Goal: Information Seeking & Learning: Learn about a topic

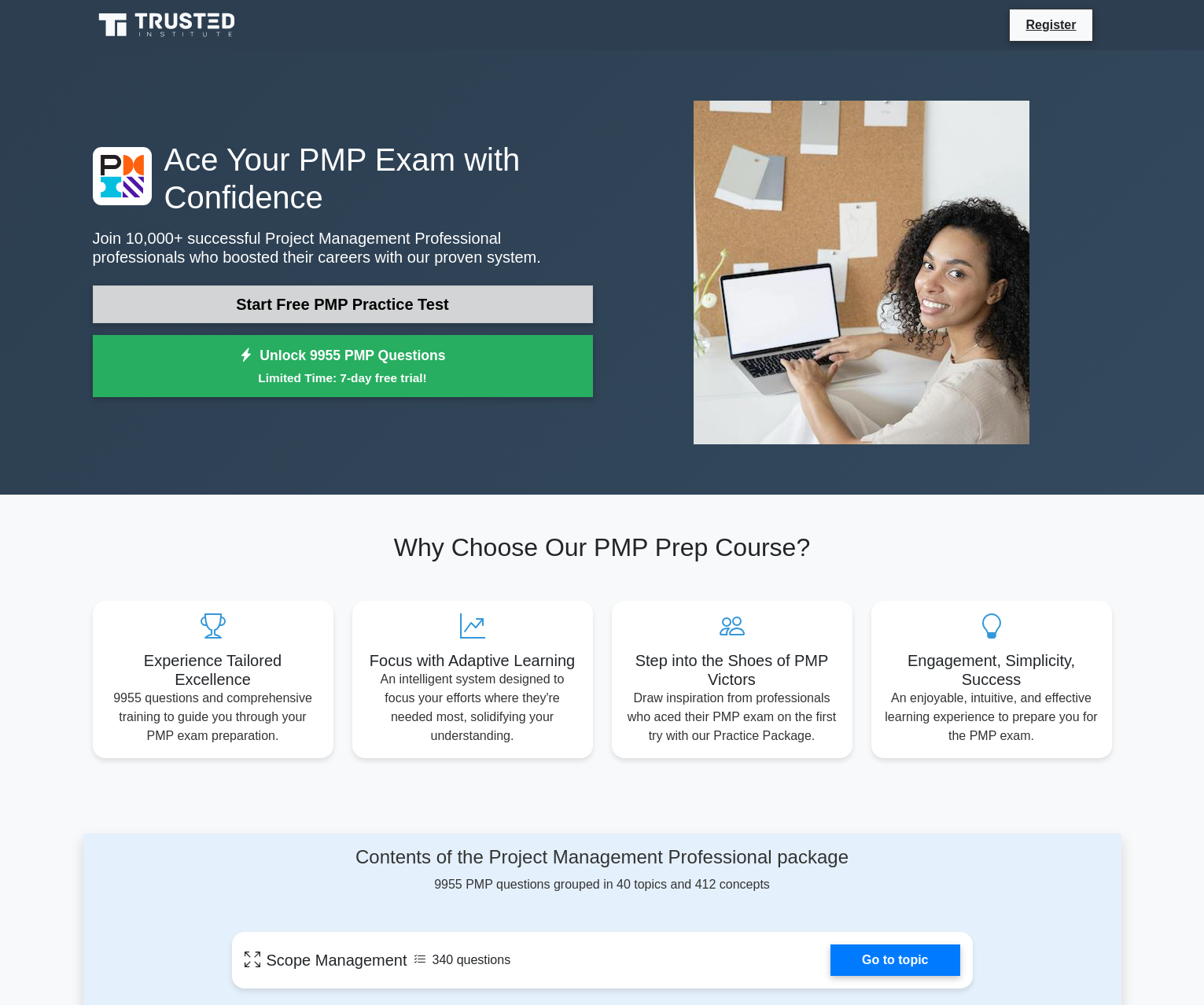
click at [364, 301] on link "Start Free PMP Practice Test" at bounding box center [343, 304] width 500 height 38
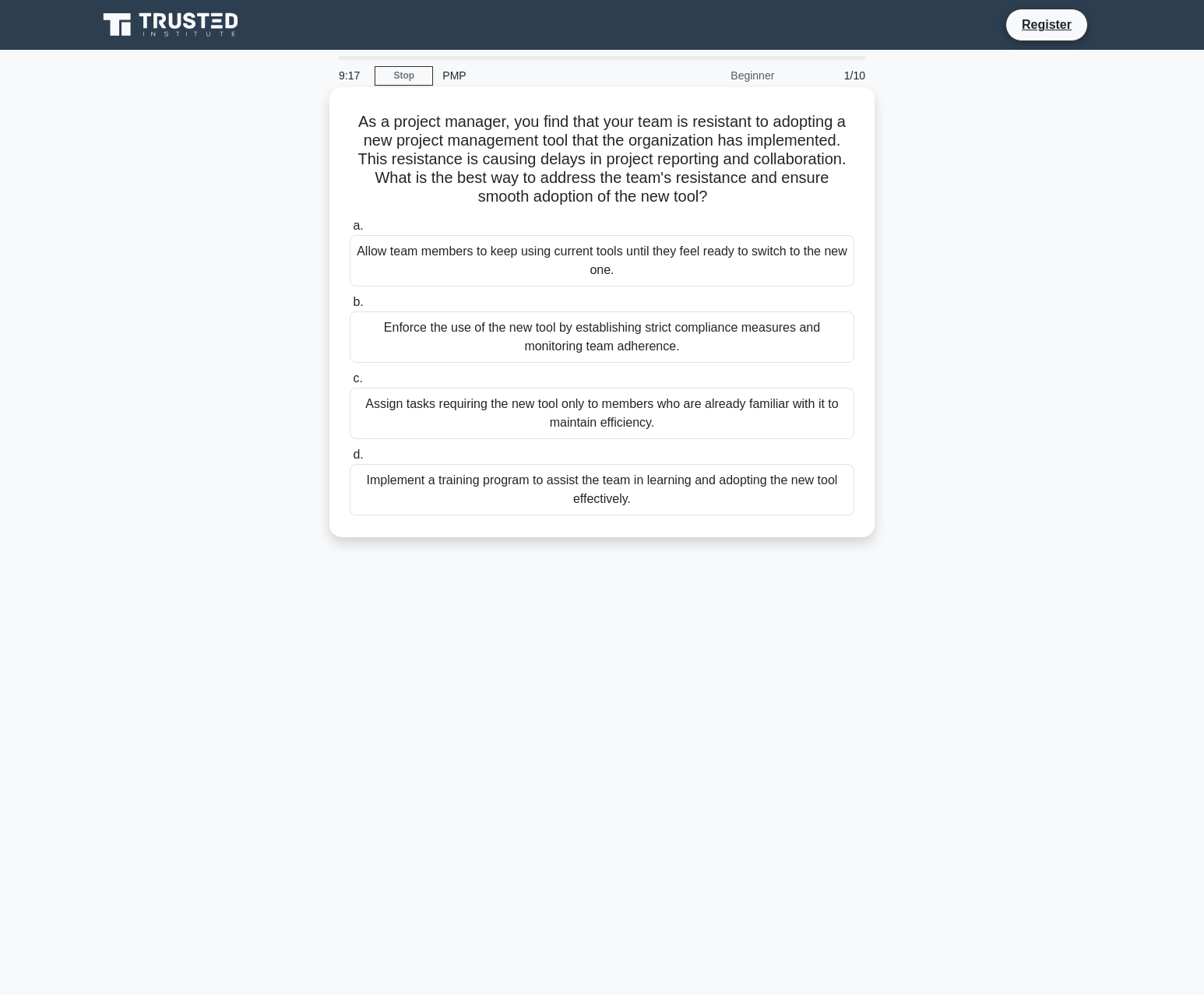
click at [486, 480] on div "Implement a training program to assist the team in learning and adopting the ne…" at bounding box center [602, 490] width 504 height 51
click at [350, 460] on input "d. Implement a training program to assist the team in learning and adopting the…" at bounding box center [350, 455] width 0 height 10
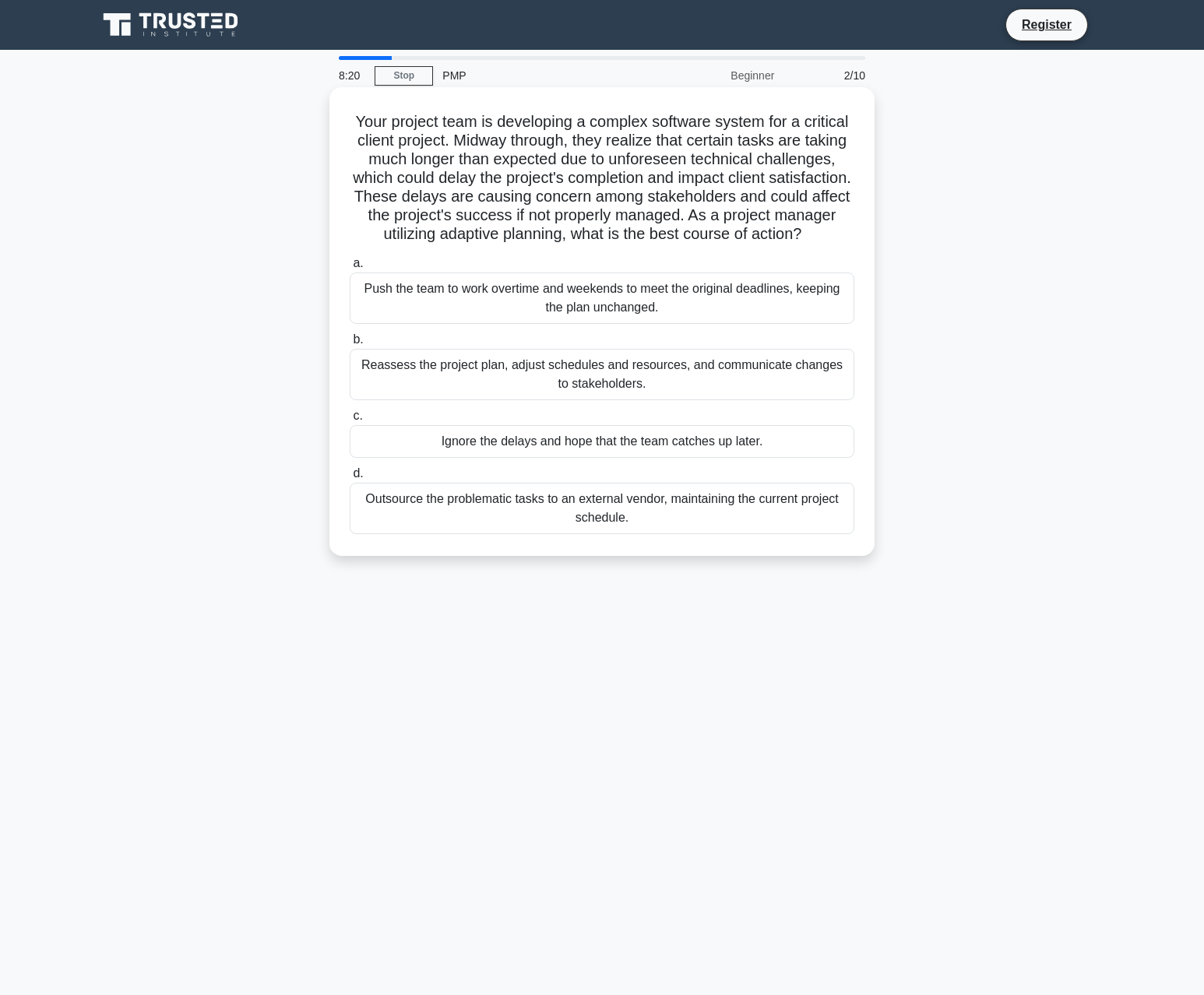
click at [500, 400] on div "Reassess the project plan, adjust schedules and resources, and communicate chan…" at bounding box center [602, 375] width 504 height 51
click at [350, 345] on input "b. Reassess the project plan, adjust schedules and resources, and communicate c…" at bounding box center [350, 339] width 0 height 10
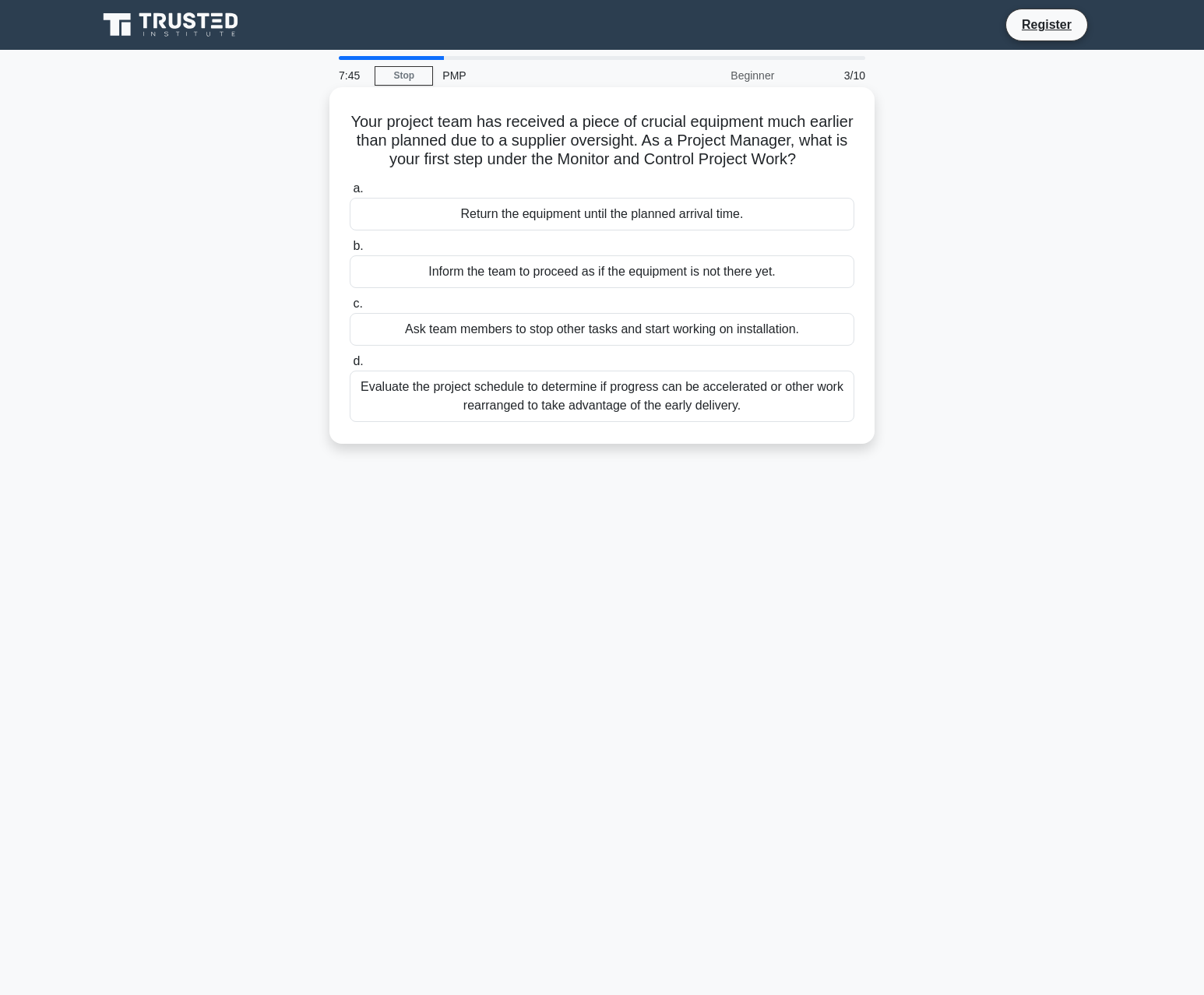
click at [410, 390] on div "Evaluate the project schedule to determine if progress can be accelerated or ot…" at bounding box center [602, 396] width 504 height 51
click at [350, 367] on input "d. Evaluate the project schedule to determine if progress can be accelerated or…" at bounding box center [350, 361] width 0 height 10
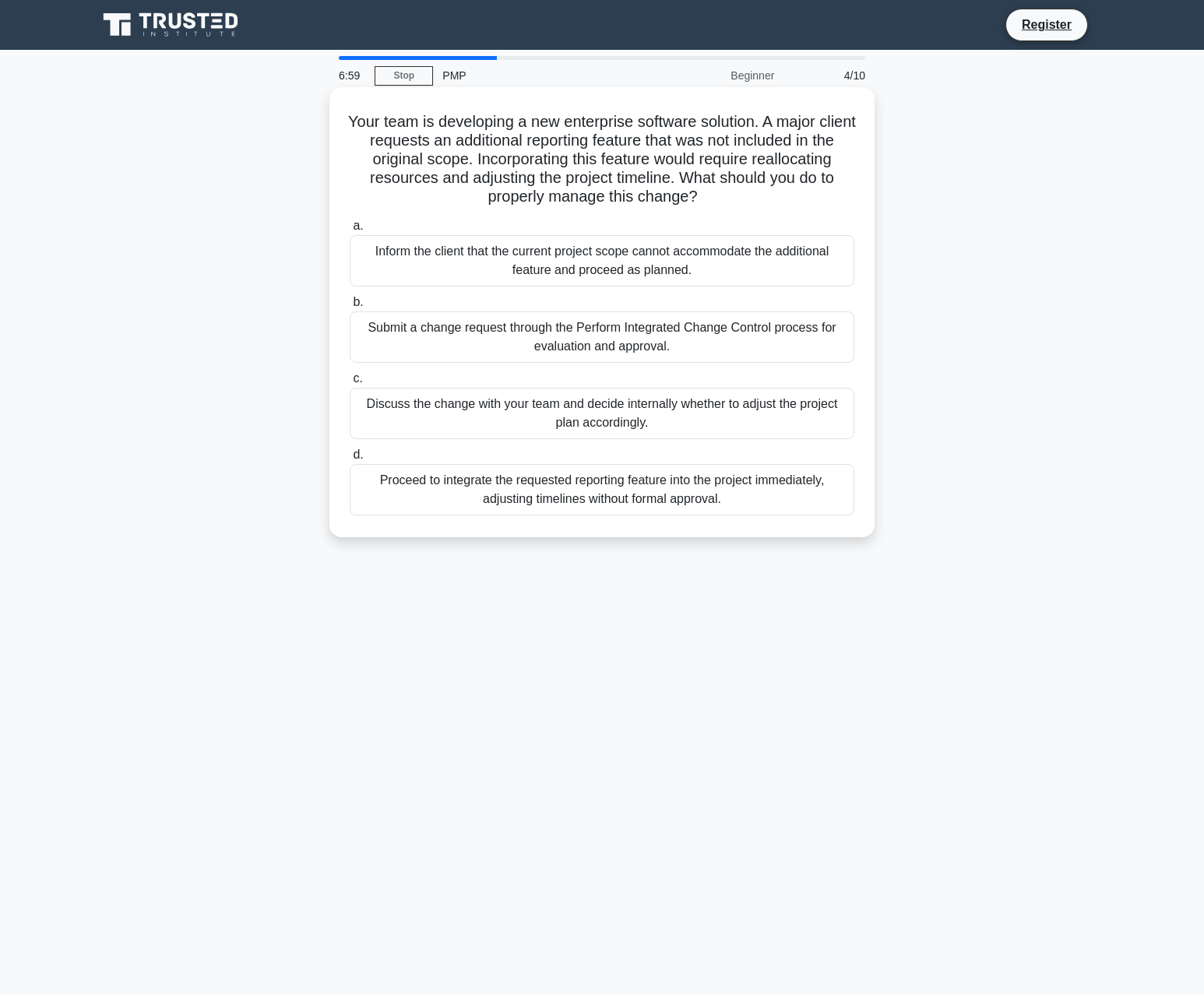
click at [430, 403] on div "Discuss the change with your team and decide internally whether to adjust the p…" at bounding box center [602, 414] width 504 height 51
click at [350, 384] on input "c. Discuss the change with your team and decide internally whether to adjust th…" at bounding box center [350, 378] width 0 height 10
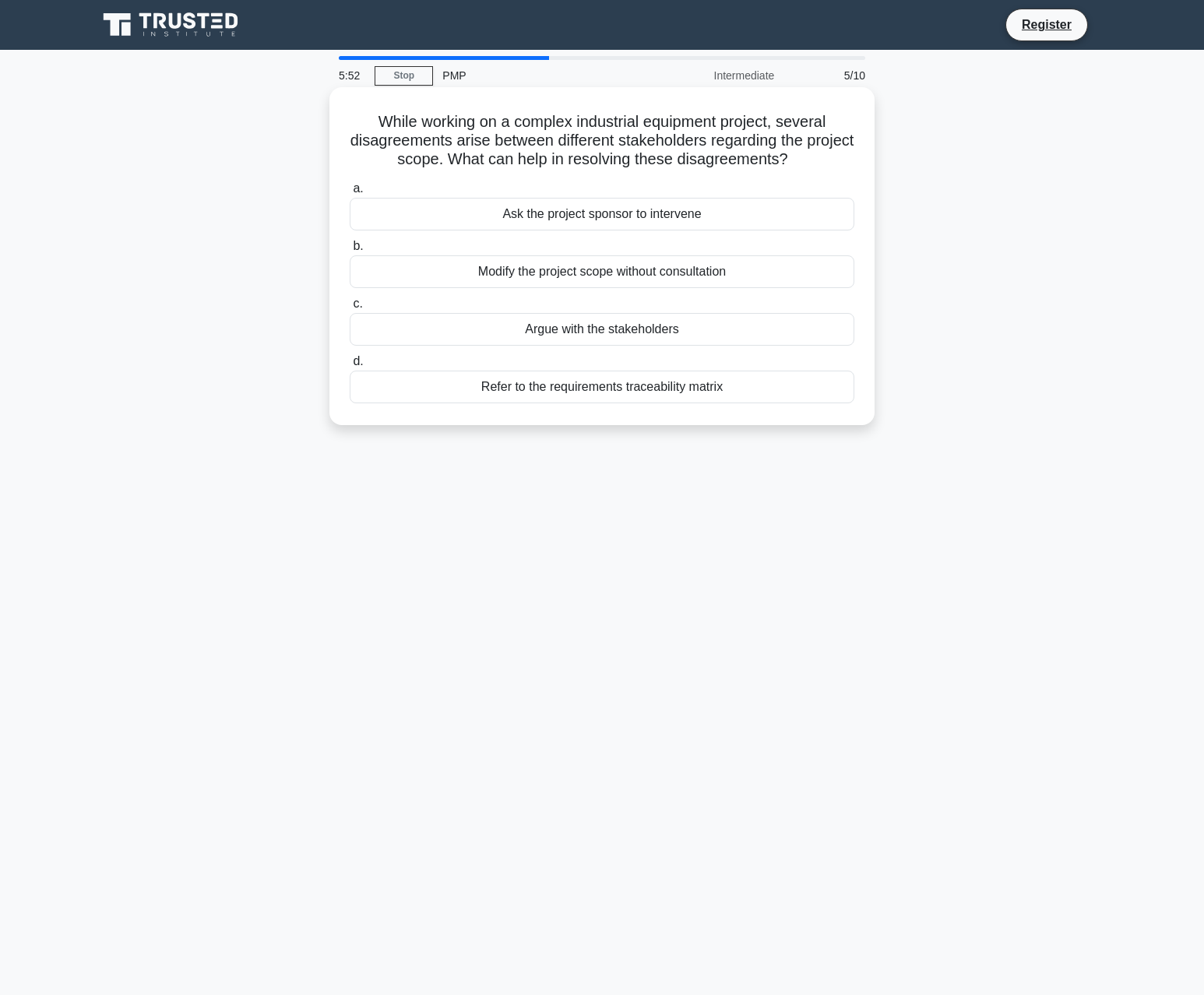
click at [560, 280] on div "Modify the project scope without consultation" at bounding box center [602, 272] width 504 height 32
click at [350, 252] on input "b. Modify the project scope without consultation" at bounding box center [350, 246] width 0 height 10
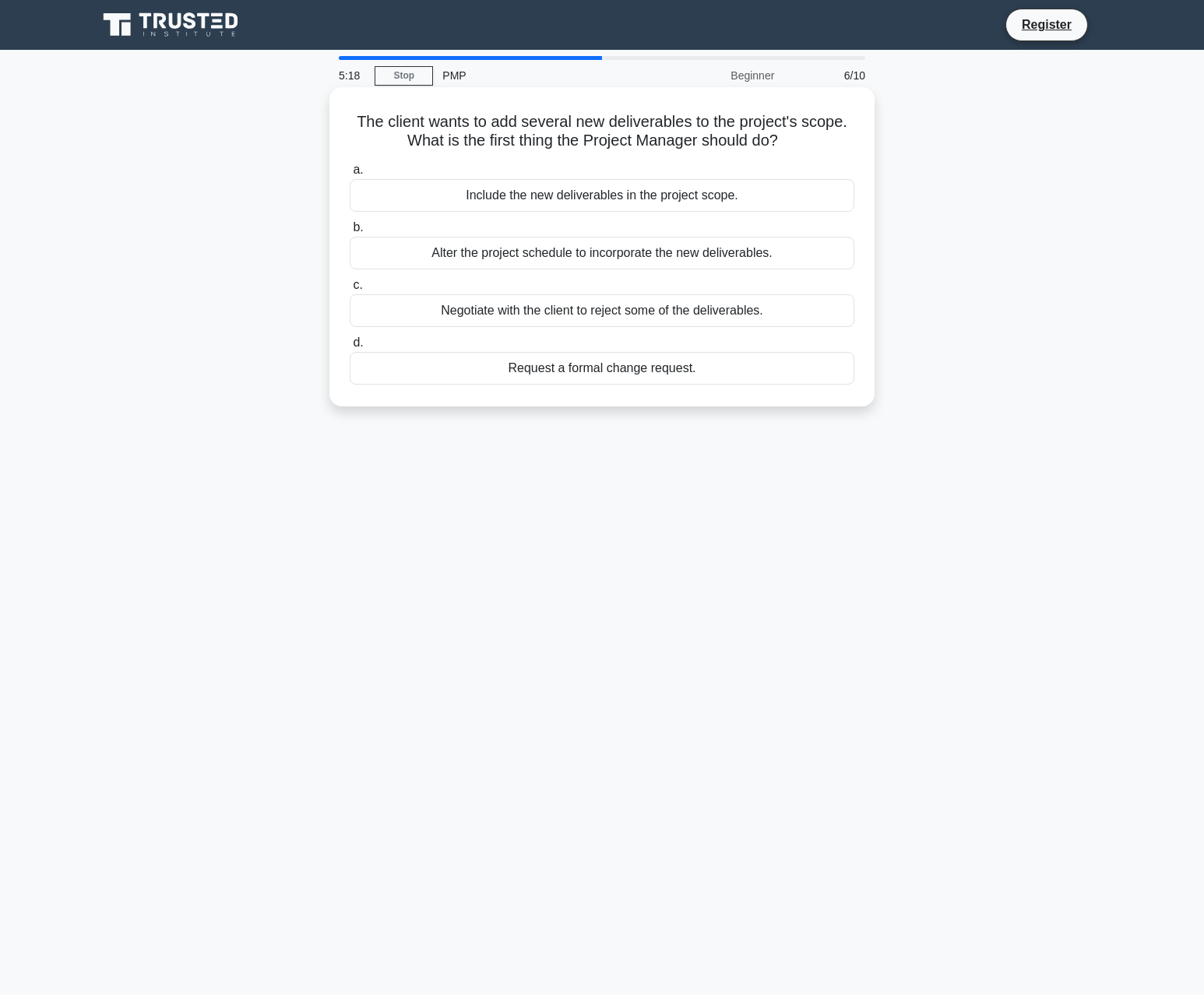
click at [624, 375] on div "Request a formal change request." at bounding box center [602, 368] width 504 height 32
click at [350, 348] on input "d. Request a formal change request." at bounding box center [350, 343] width 0 height 10
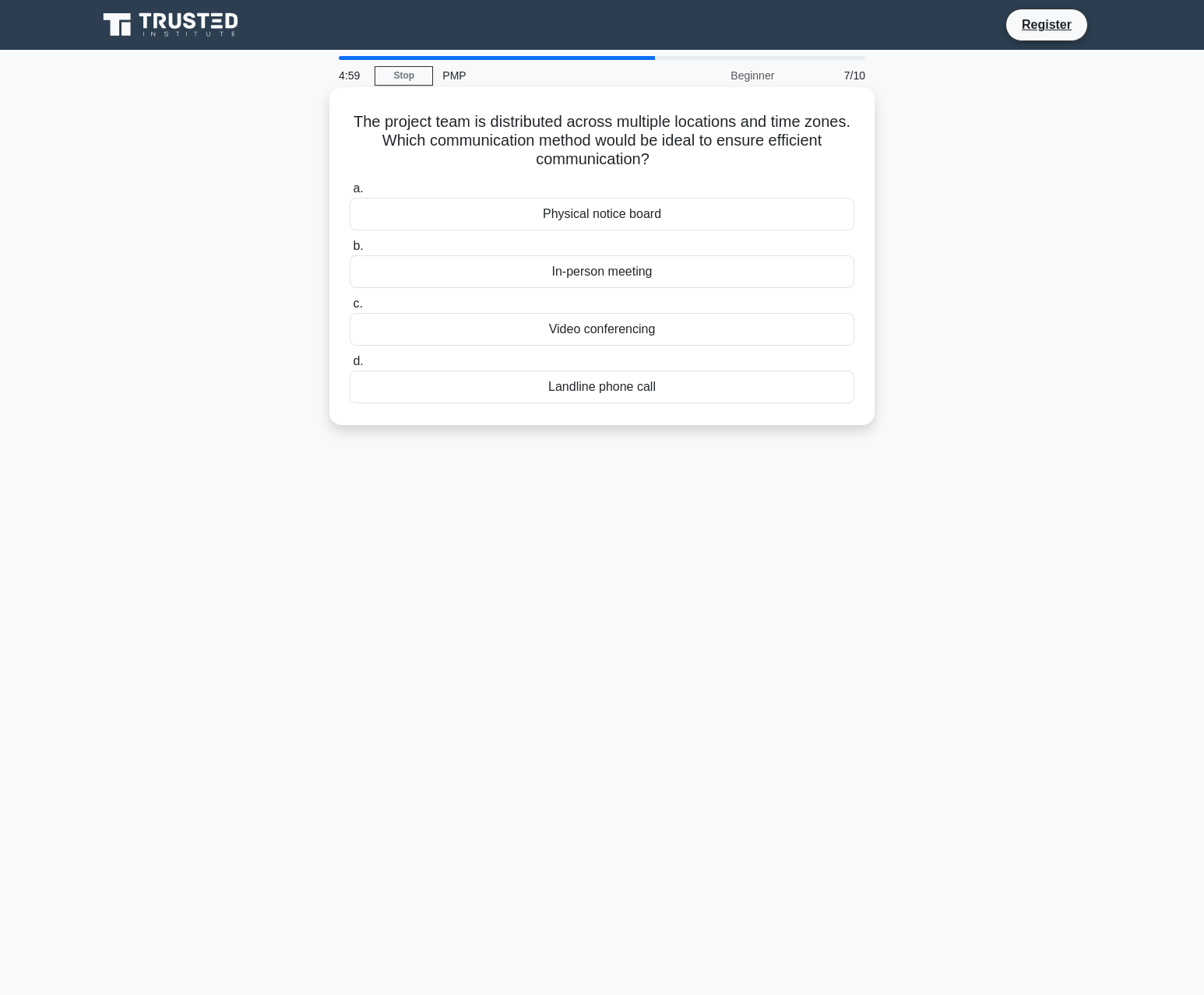
click at [626, 338] on div "Video conferencing" at bounding box center [602, 329] width 504 height 32
click at [350, 309] on input "c. Video conferencing" at bounding box center [350, 304] width 0 height 10
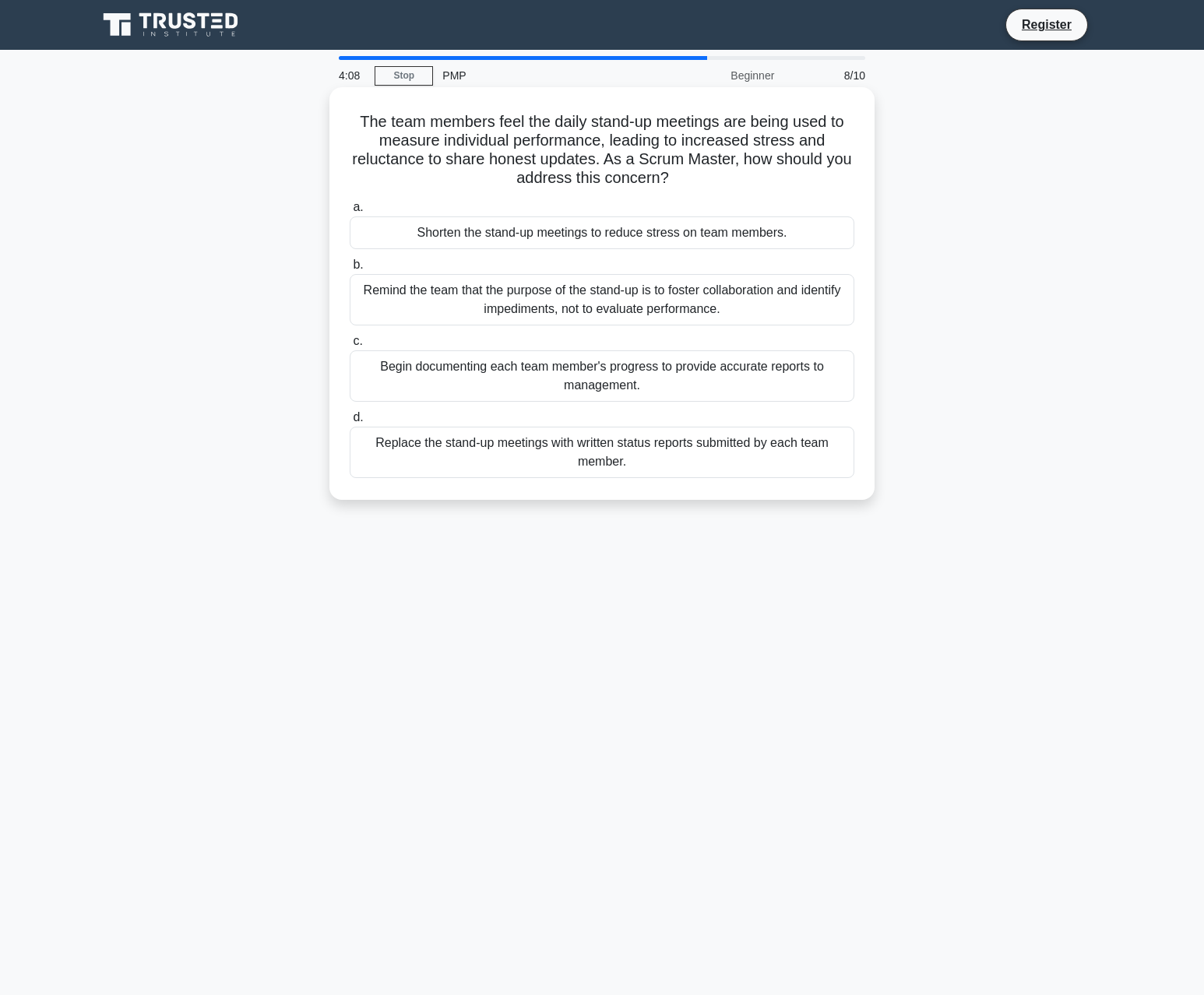
click at [628, 298] on div "Remind the team that the purpose of the stand-up is to foster collaboration and…" at bounding box center [602, 300] width 504 height 51
click at [350, 271] on input "b. Remind the team that the purpose of the stand-up is to [PERSON_NAME] collabo…" at bounding box center [350, 265] width 0 height 10
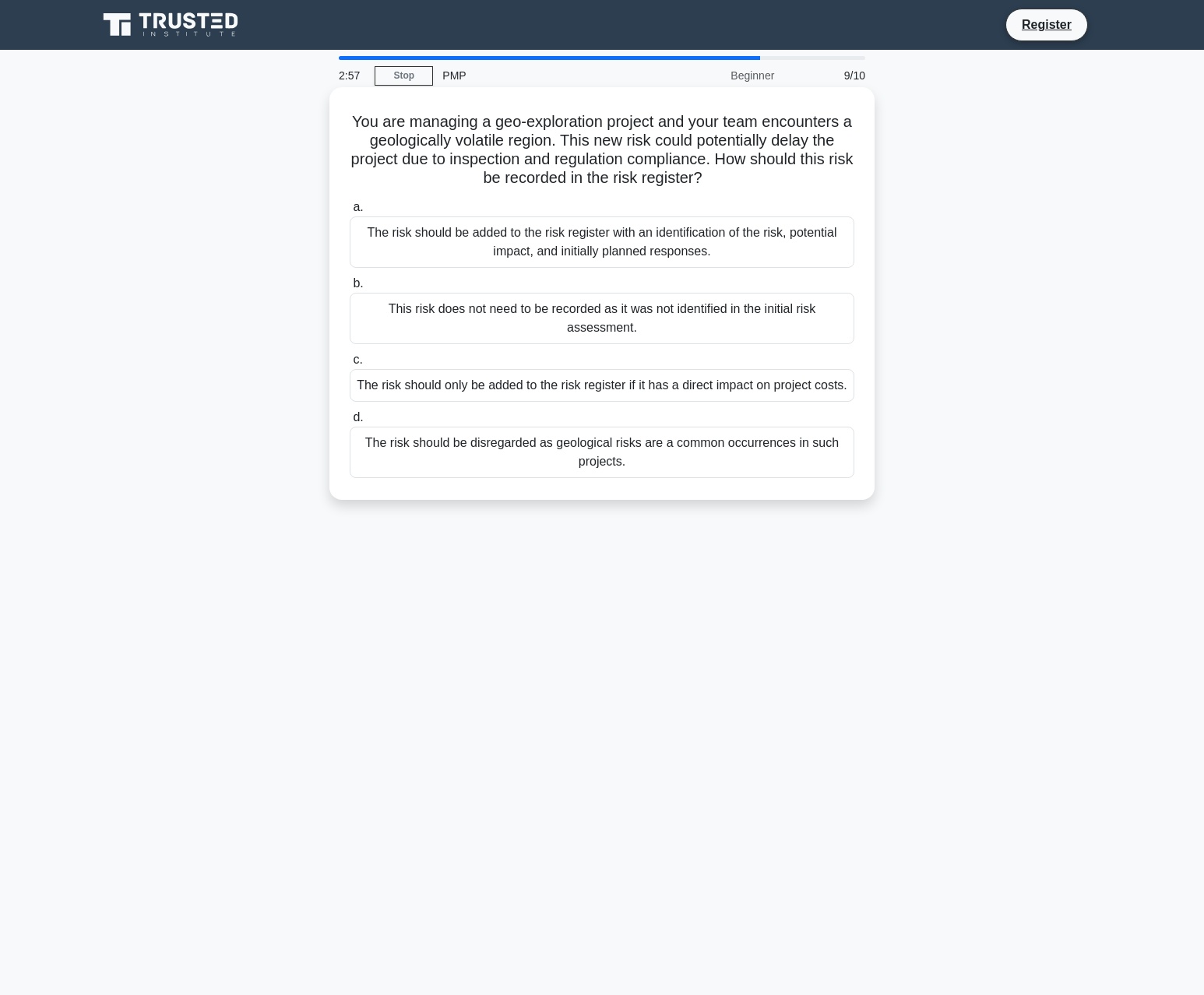
click at [630, 244] on div "The risk should be added to the risk register with an identification of the ris…" at bounding box center [602, 242] width 504 height 51
click at [350, 213] on input "a. The risk should be added to the risk register with an identification of the …" at bounding box center [350, 207] width 0 height 10
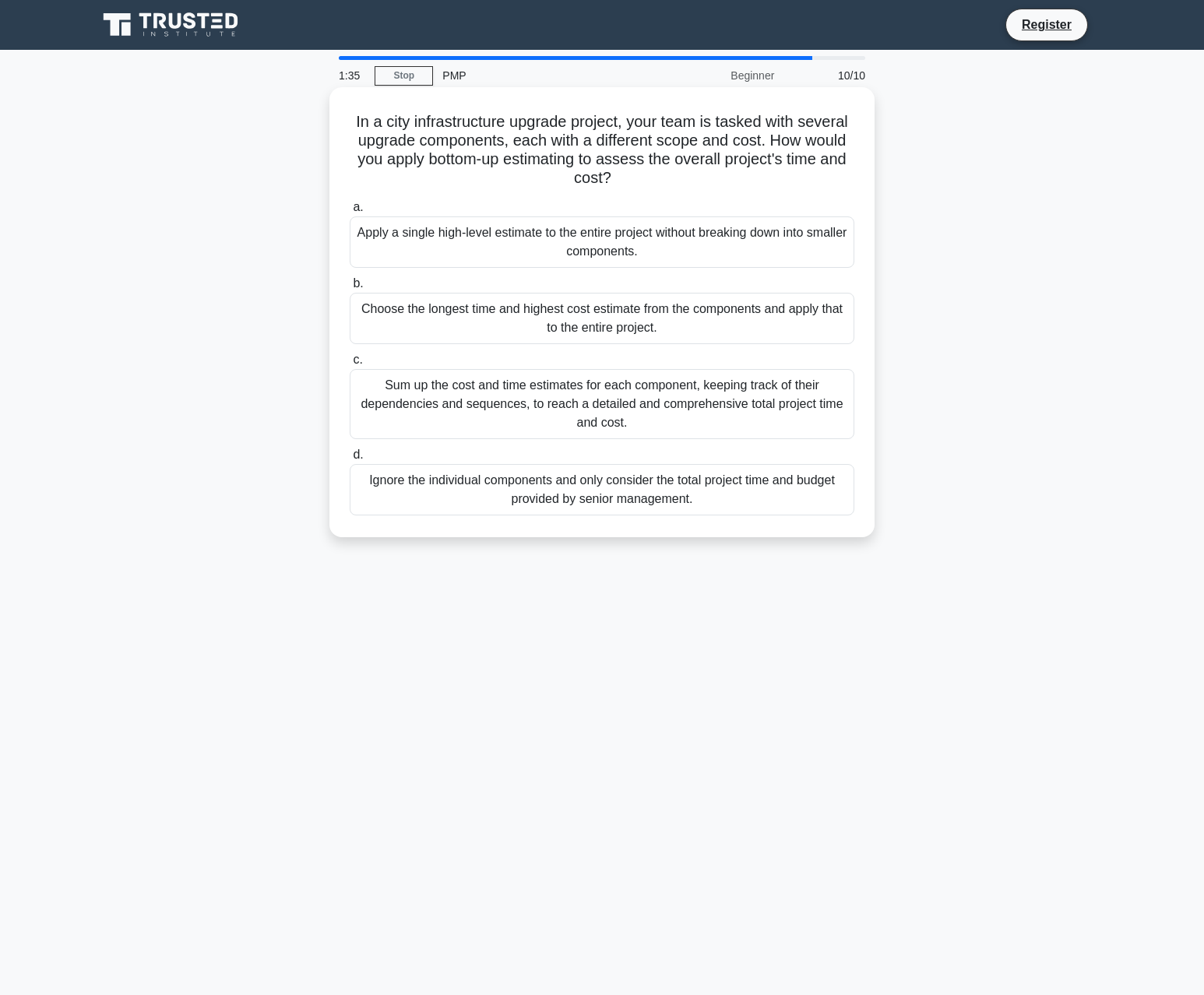
click at [518, 410] on div "Sum up the cost and time estimates for each component, keeping track of their d…" at bounding box center [602, 404] width 504 height 71
click at [350, 365] on input "c. Sum up the cost and time estimates for each component, keeping track of thei…" at bounding box center [350, 360] width 0 height 10
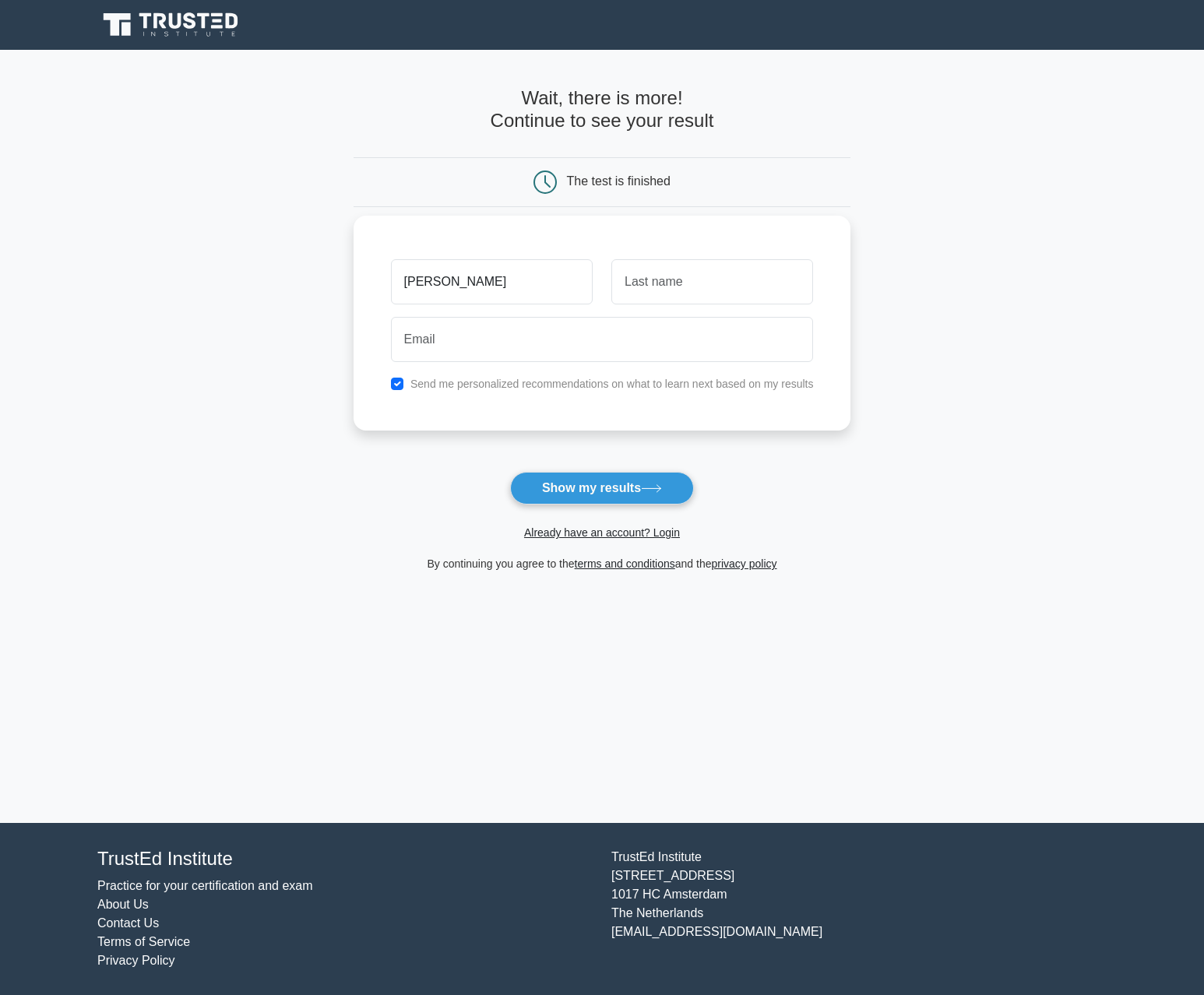
type input "Ana"
click at [650, 284] on input "text" at bounding box center [712, 281] width 202 height 45
type input "Corridor"
click at [632, 364] on div at bounding box center [602, 339] width 441 height 57
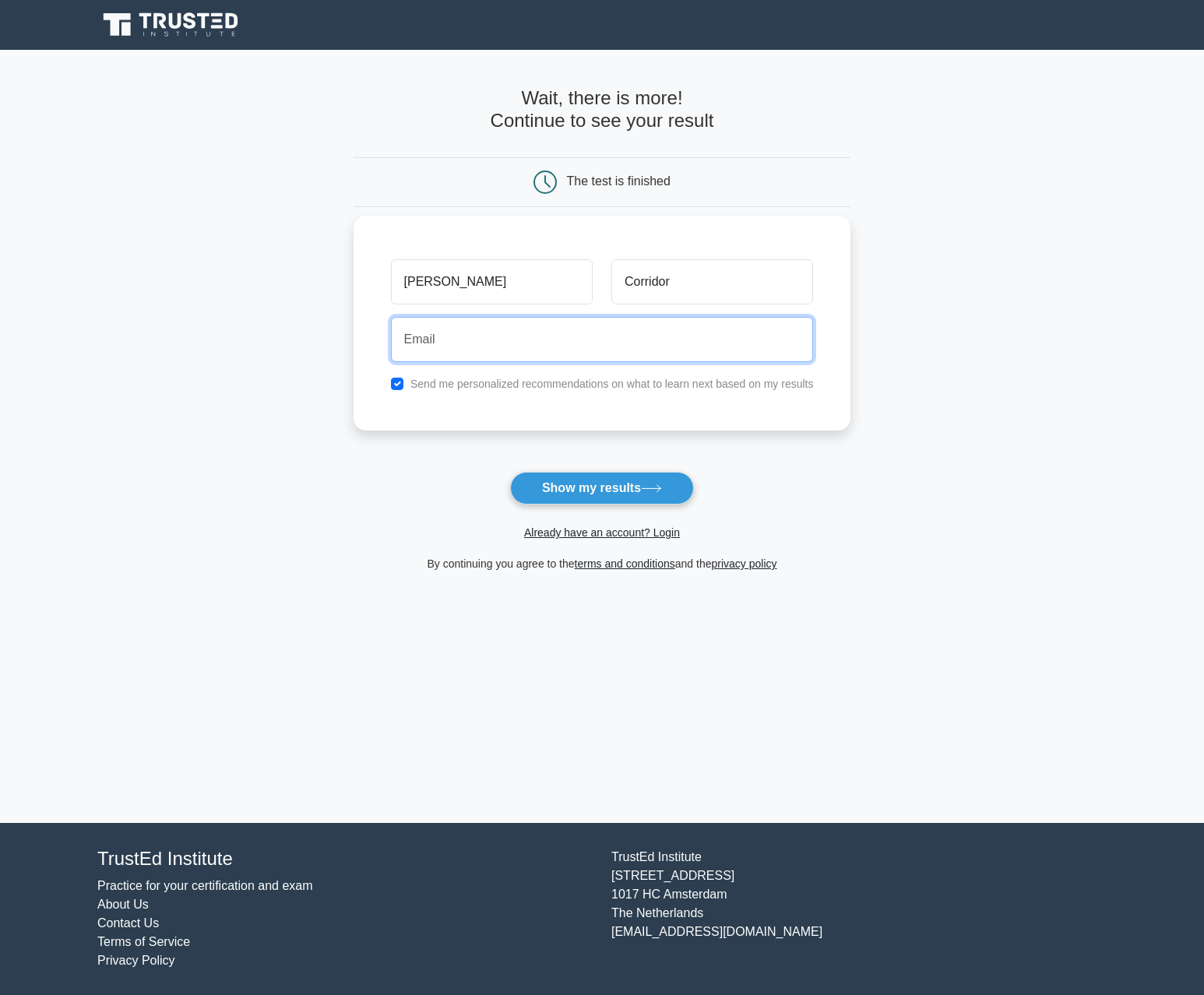
click at [626, 346] on input "email" at bounding box center [602, 339] width 423 height 45
type input "chmetizza@gmail.com"
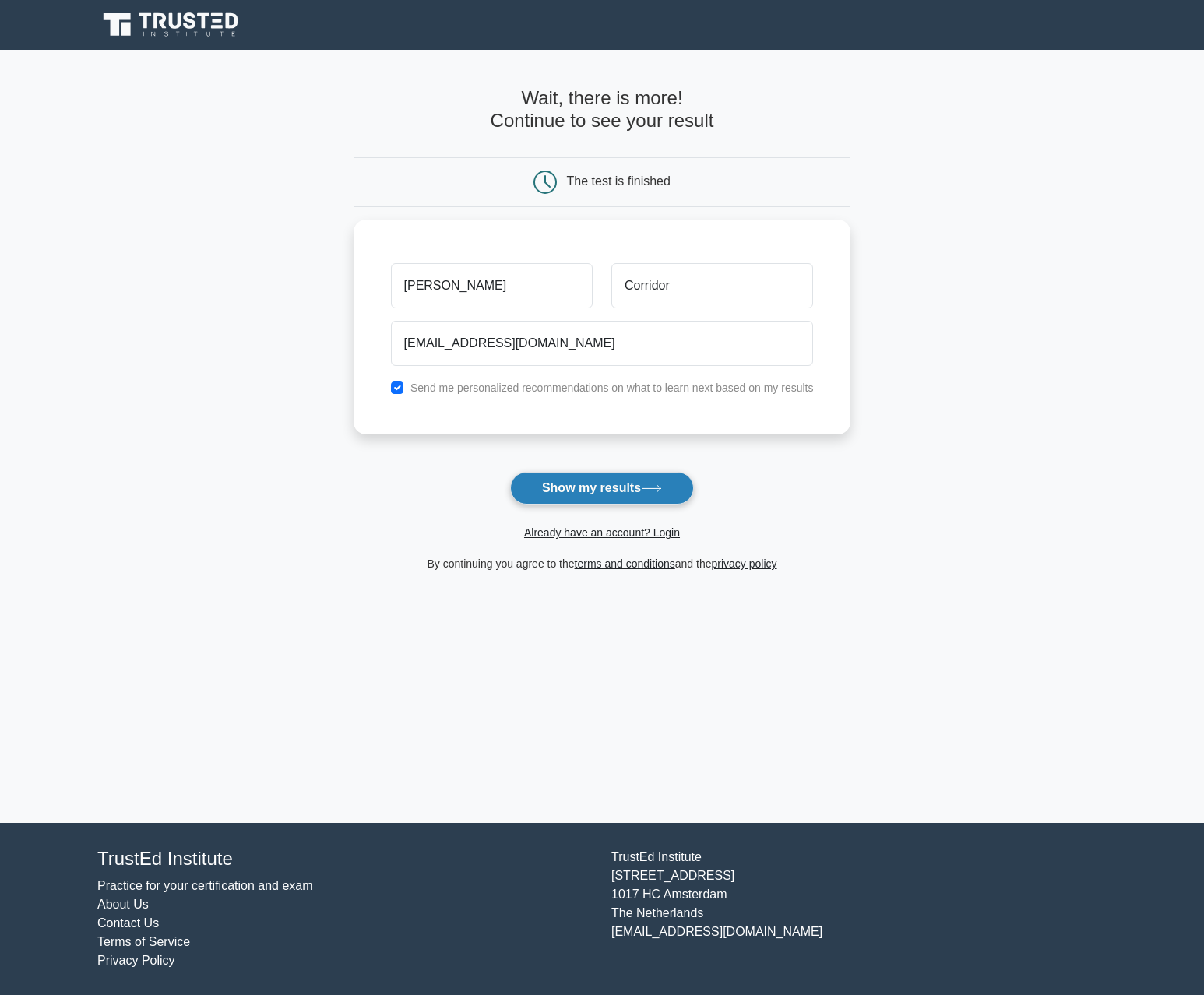
click at [587, 482] on button "Show my results" at bounding box center [602, 488] width 184 height 32
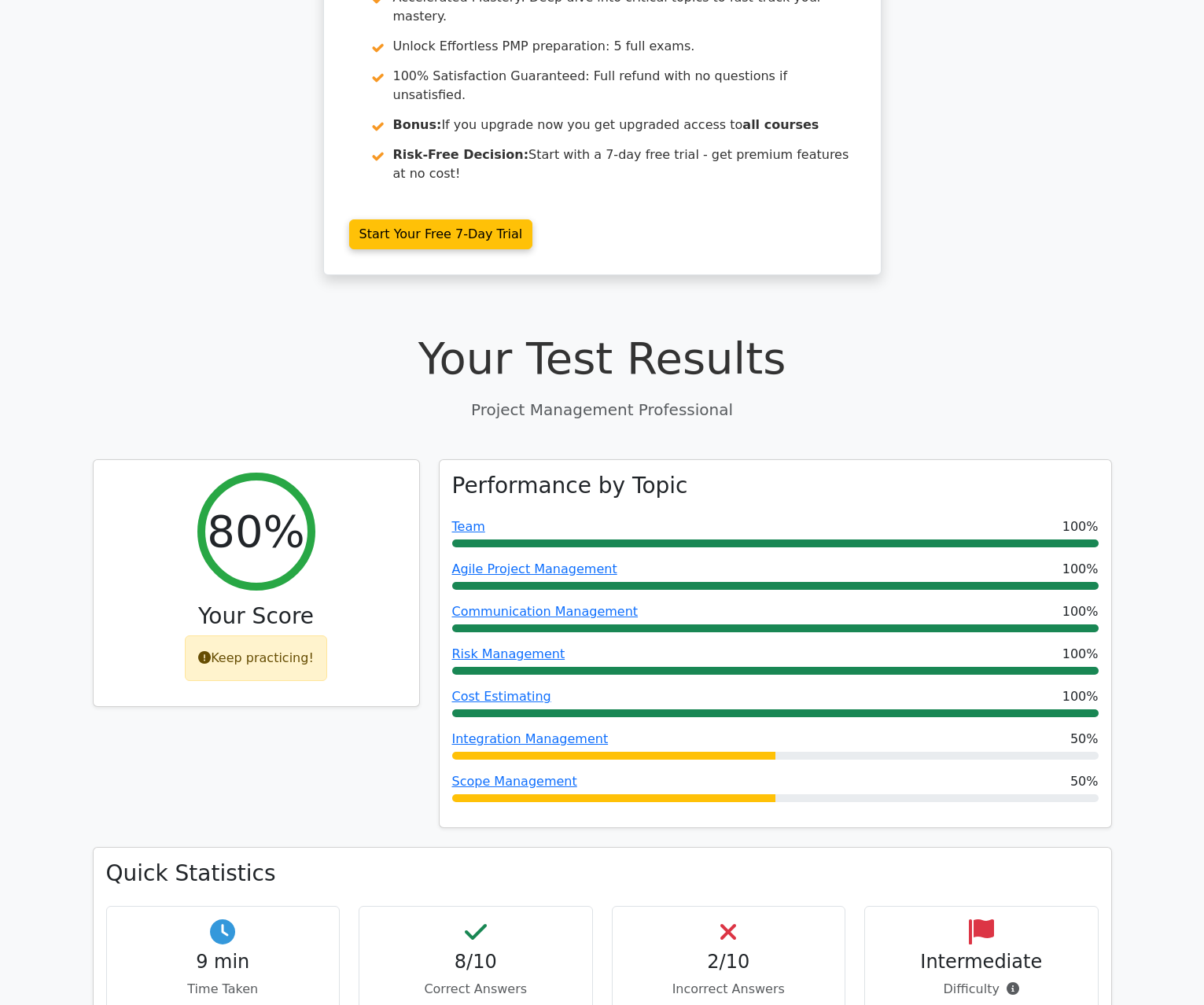
scroll to position [315, 0]
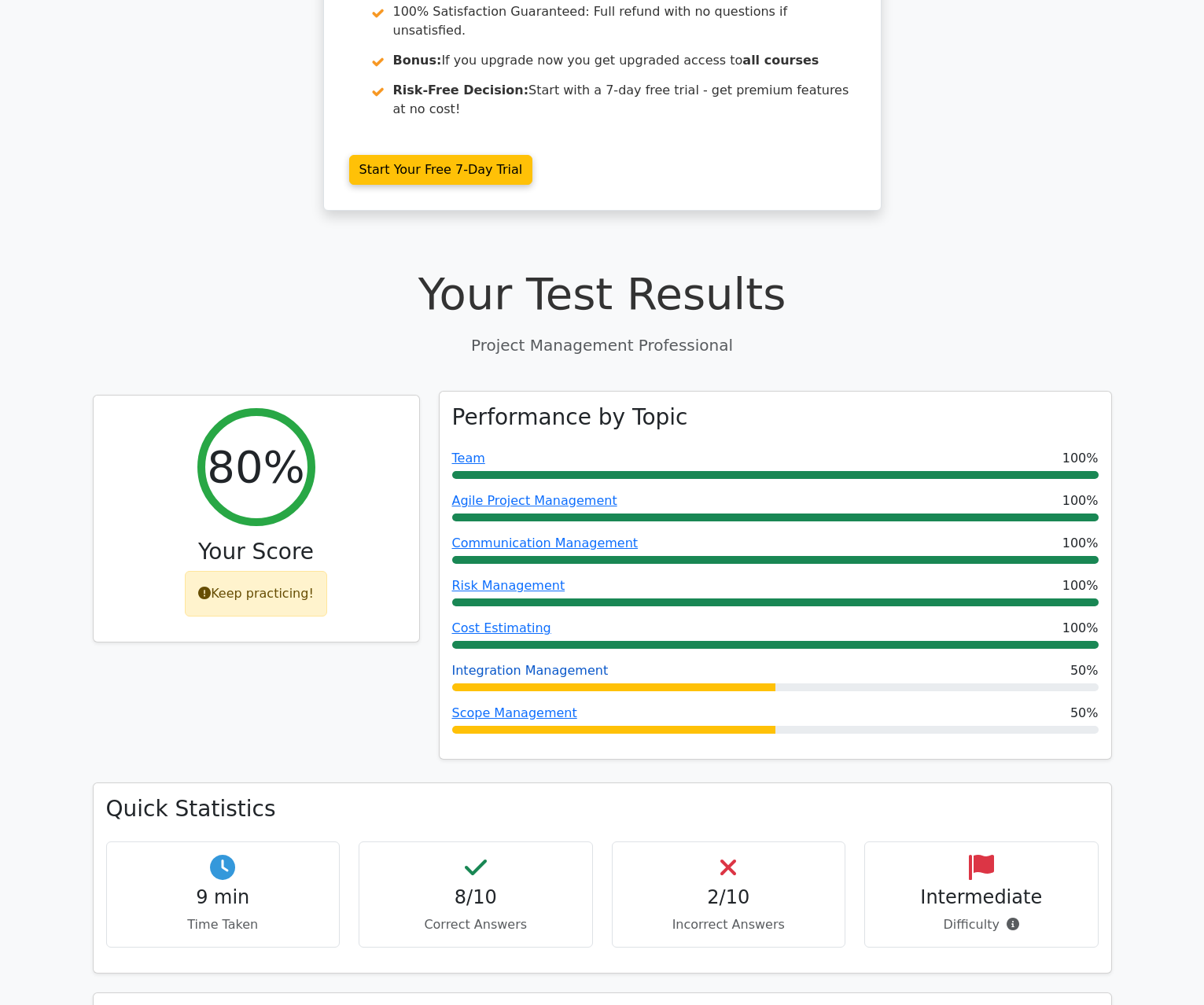
click at [550, 663] on link "Integration Management" at bounding box center [530, 671] width 157 height 15
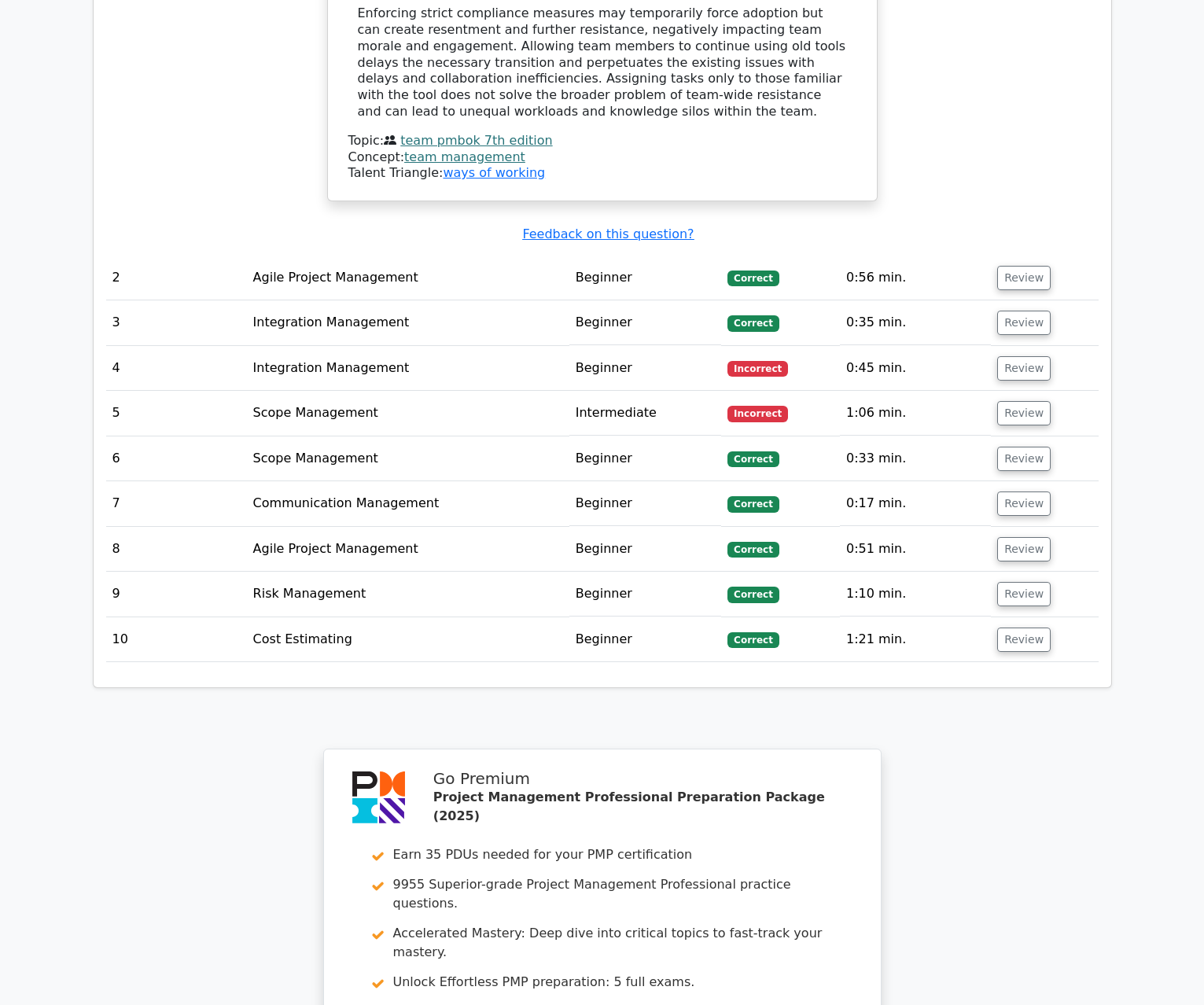
scroll to position [2124, 0]
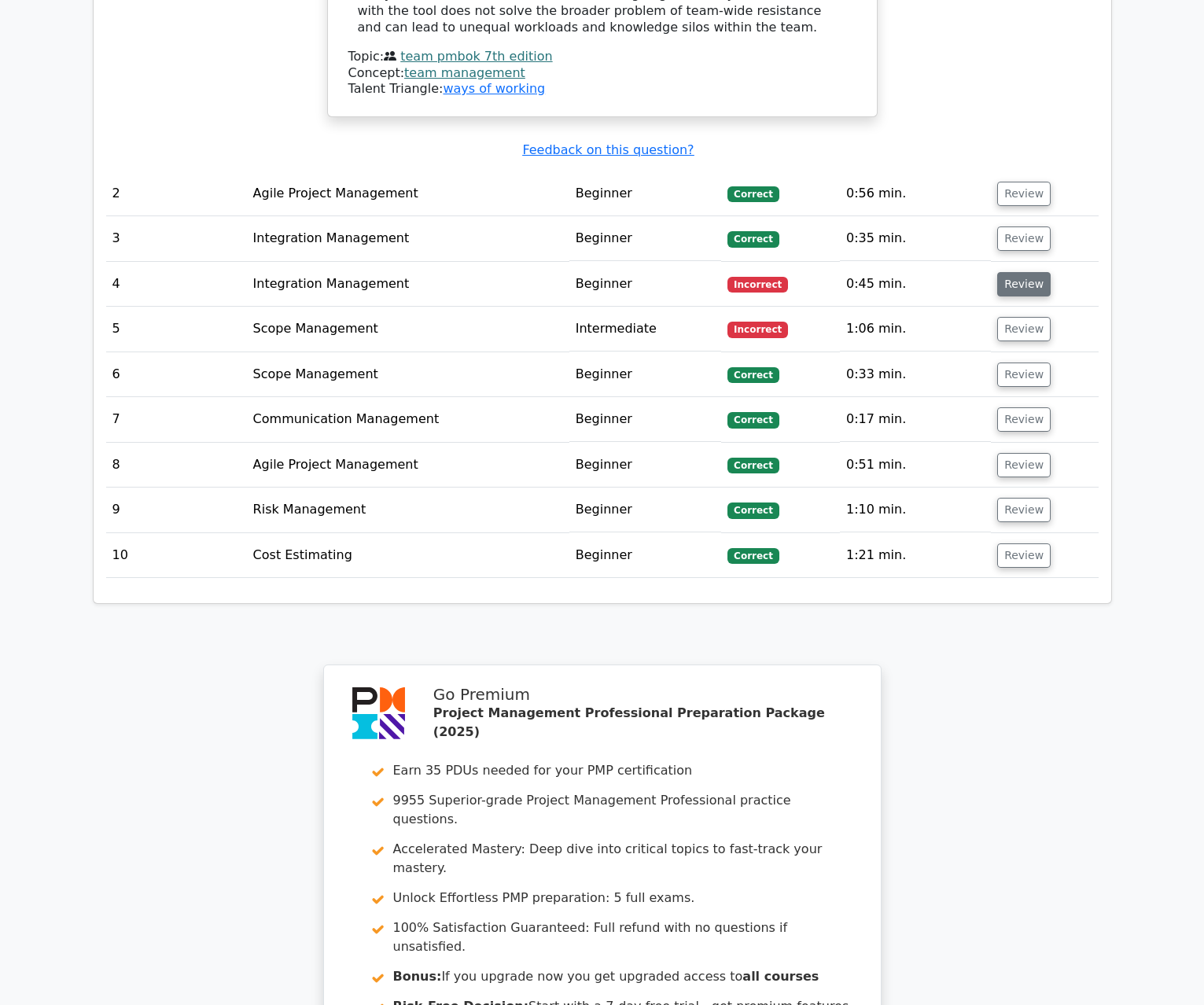
click at [1018, 272] on button "Review" at bounding box center [1024, 284] width 54 height 24
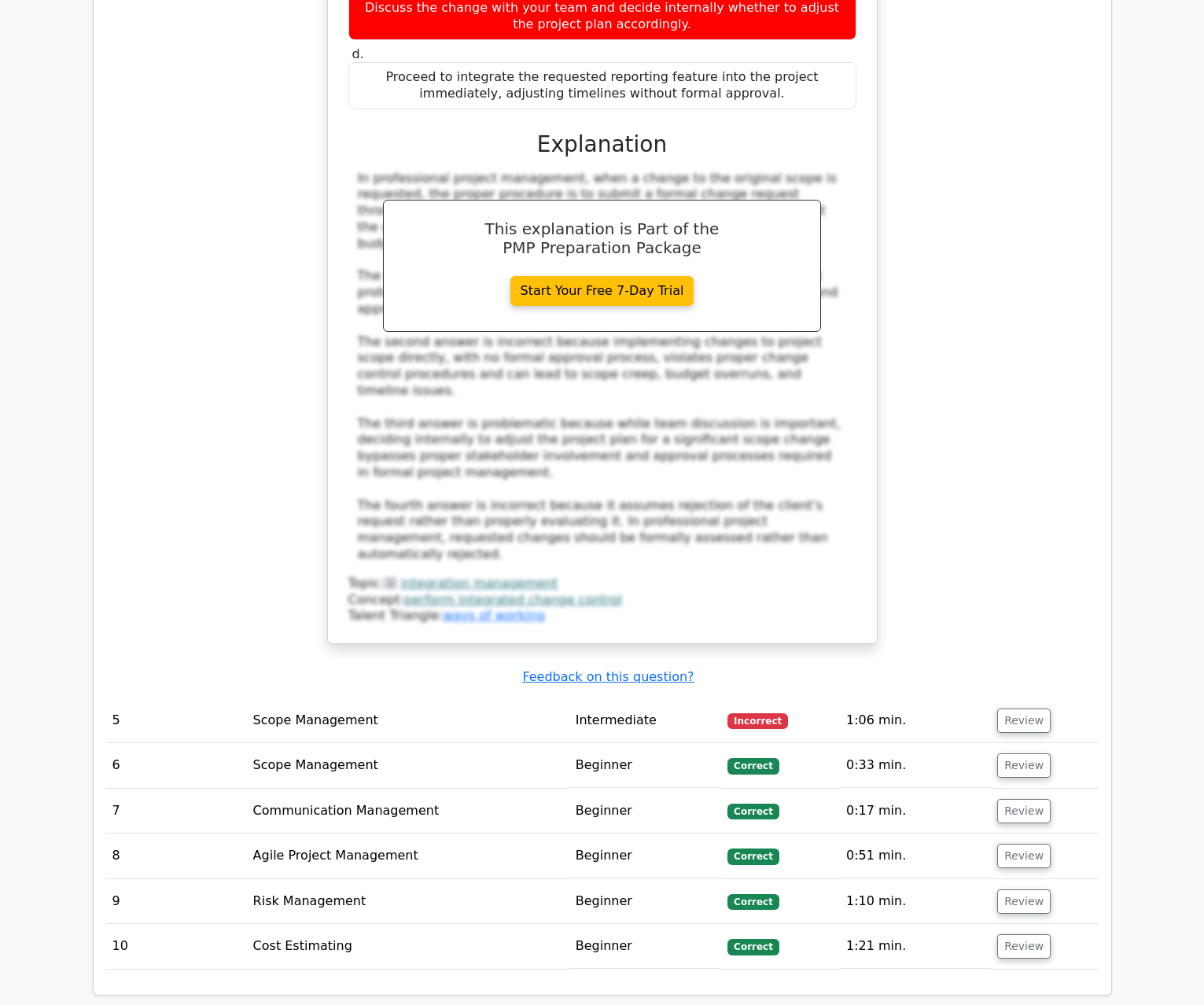
scroll to position [2831, 0]
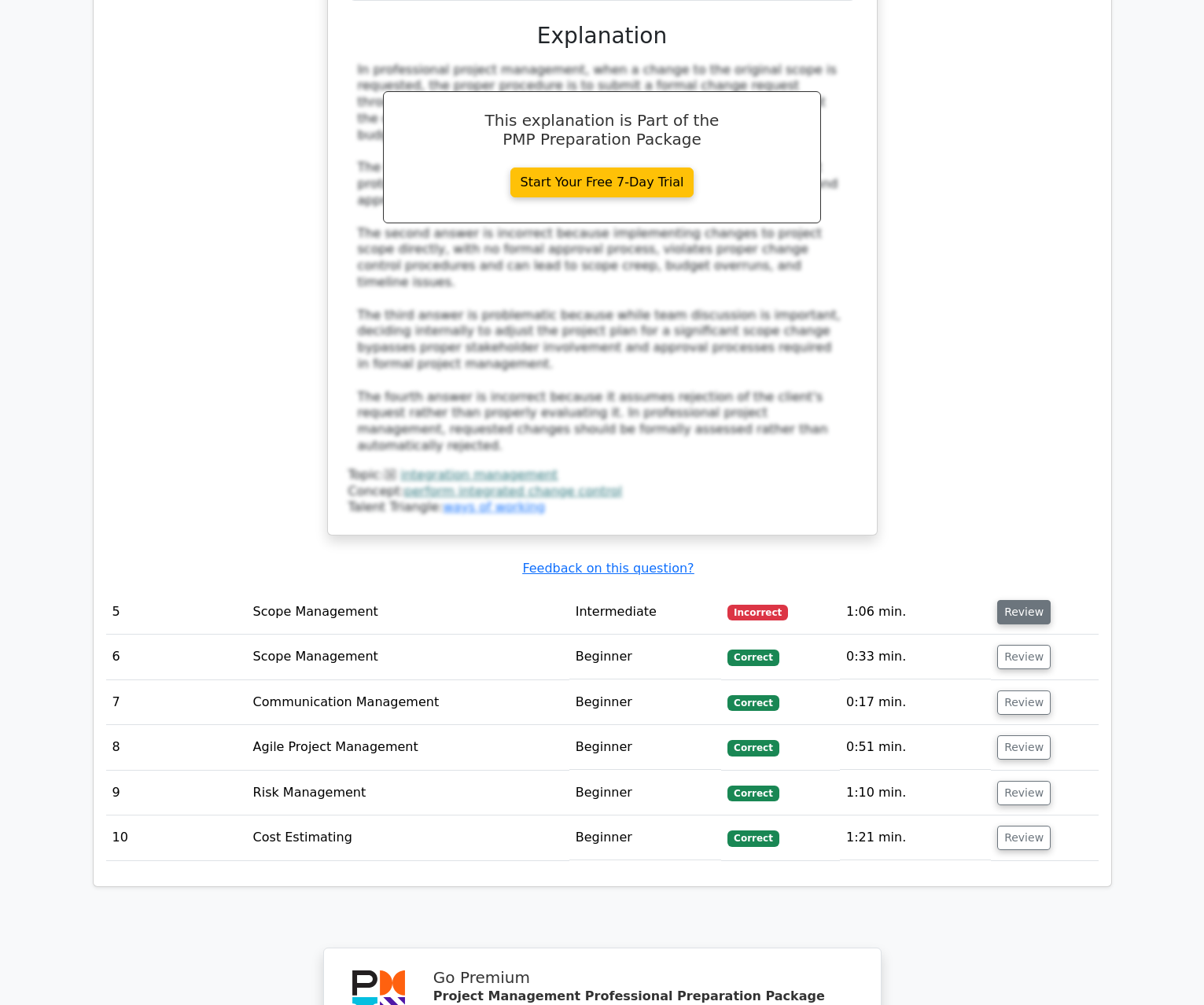
click at [1001, 600] on button "Review" at bounding box center [1024, 611] width 54 height 24
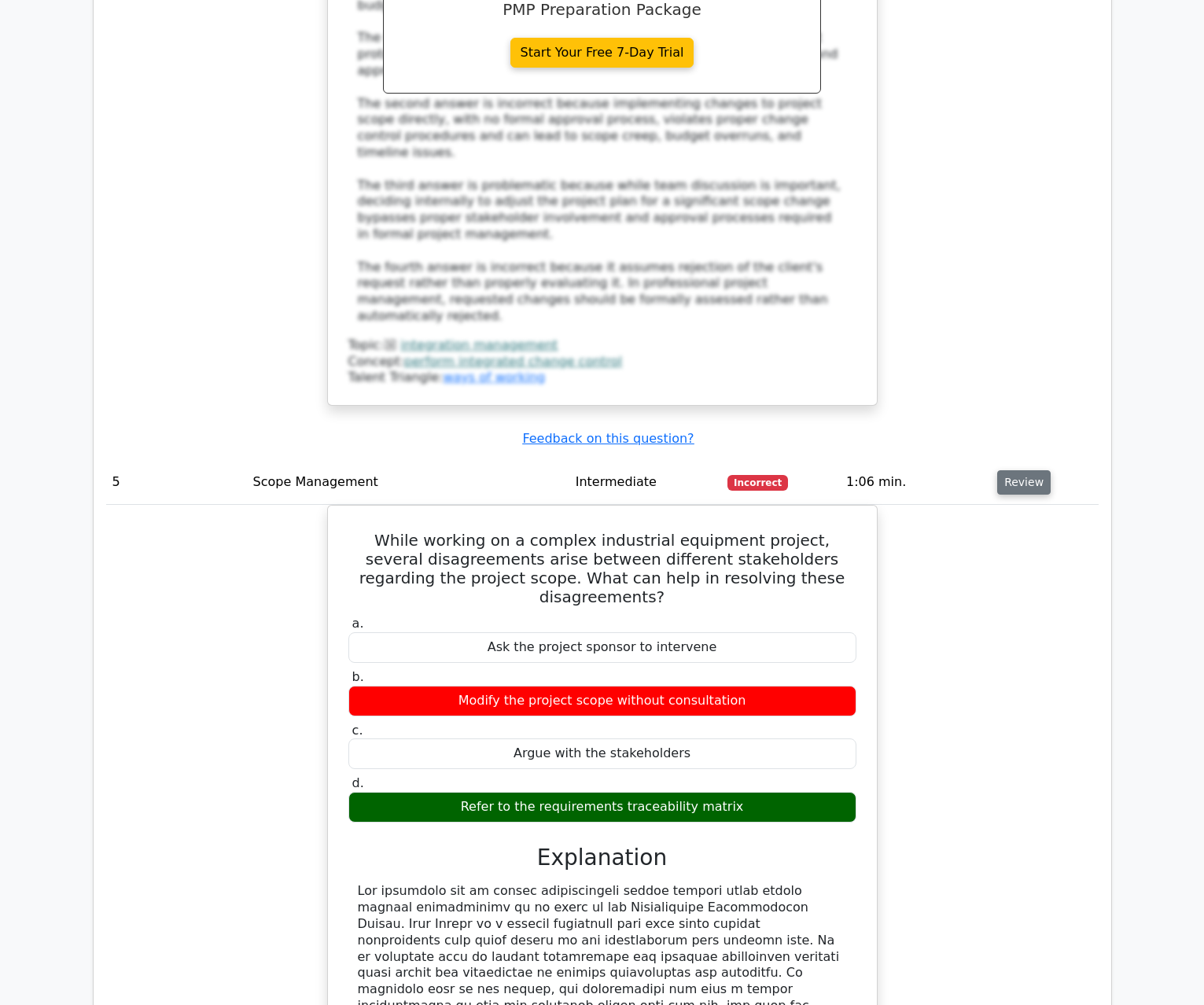
scroll to position [2989, 0]
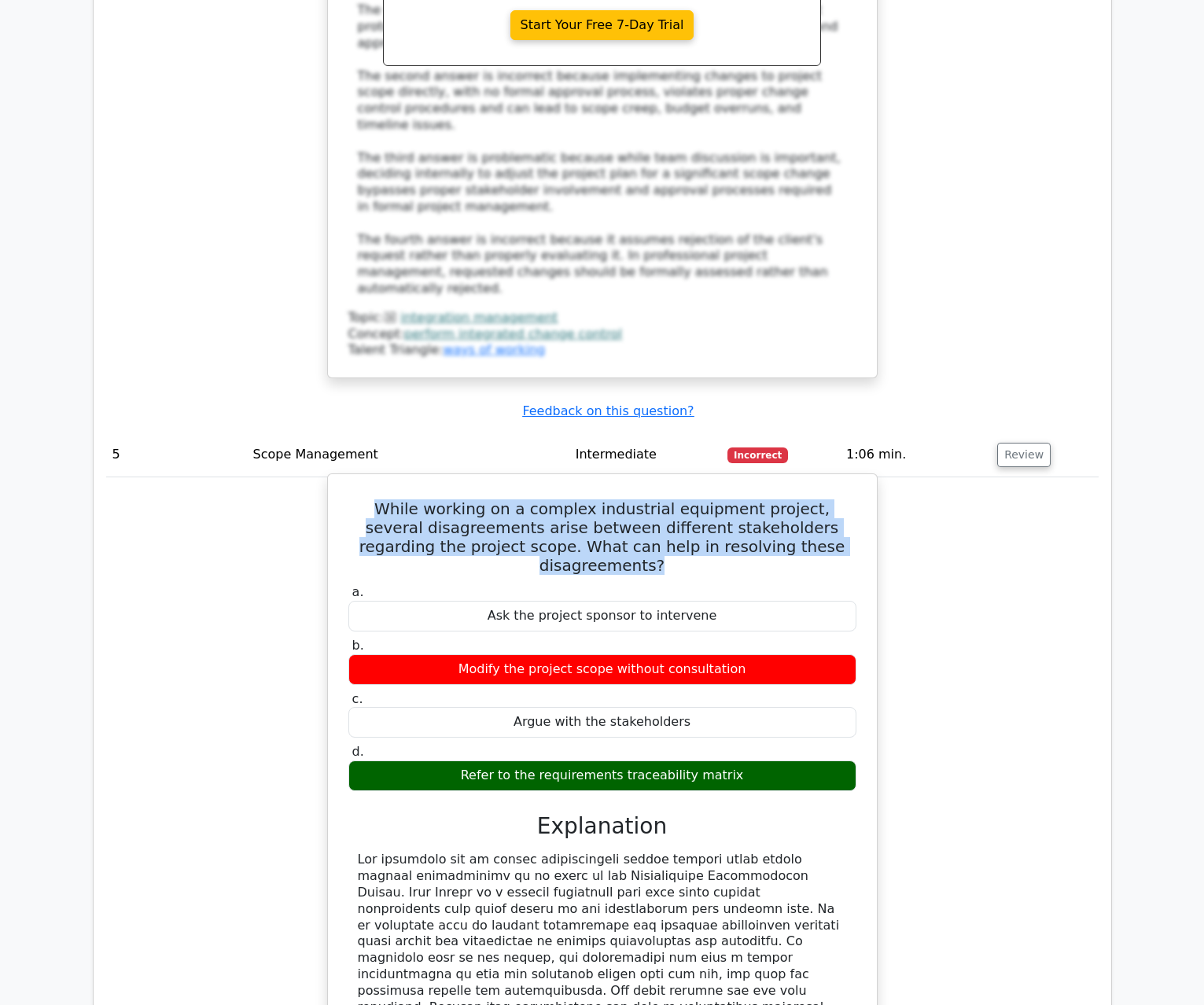
drag, startPoint x: 373, startPoint y: 380, endPoint x: 833, endPoint y: 427, distance: 462.4
click at [833, 500] on h5 "While working on a complex industrial equipment project, several disagreements …" at bounding box center [602, 537] width 511 height 75
copy h5 "While working on a complex industrial equipment project, several disagreements …"
drag, startPoint x: 474, startPoint y: 631, endPoint x: 730, endPoint y: 633, distance: 256.0
click at [730, 760] on div "Refer to the requirements traceability matrix" at bounding box center [602, 776] width 508 height 31
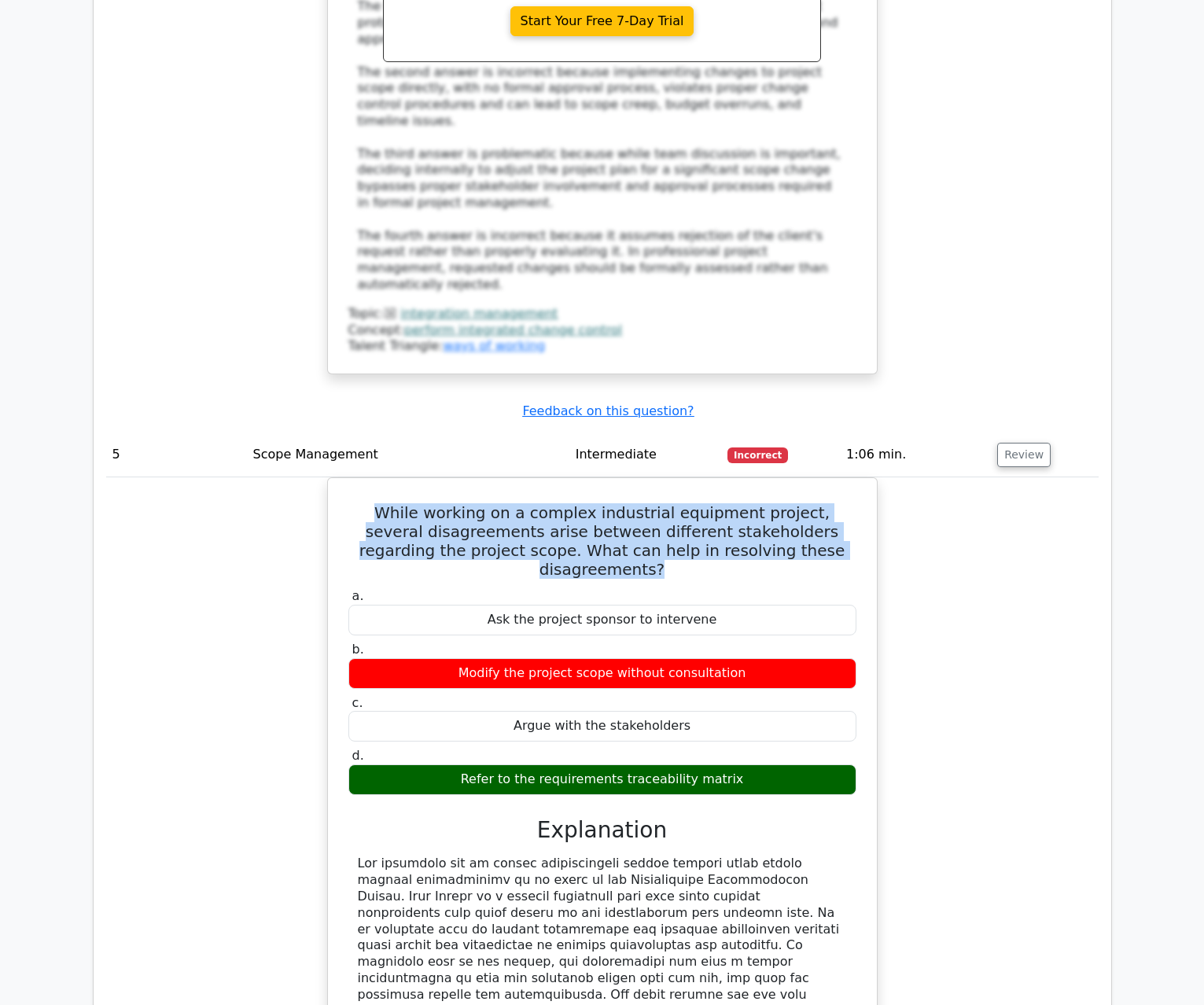
copy div "Refer to the requirements traceability matrix"
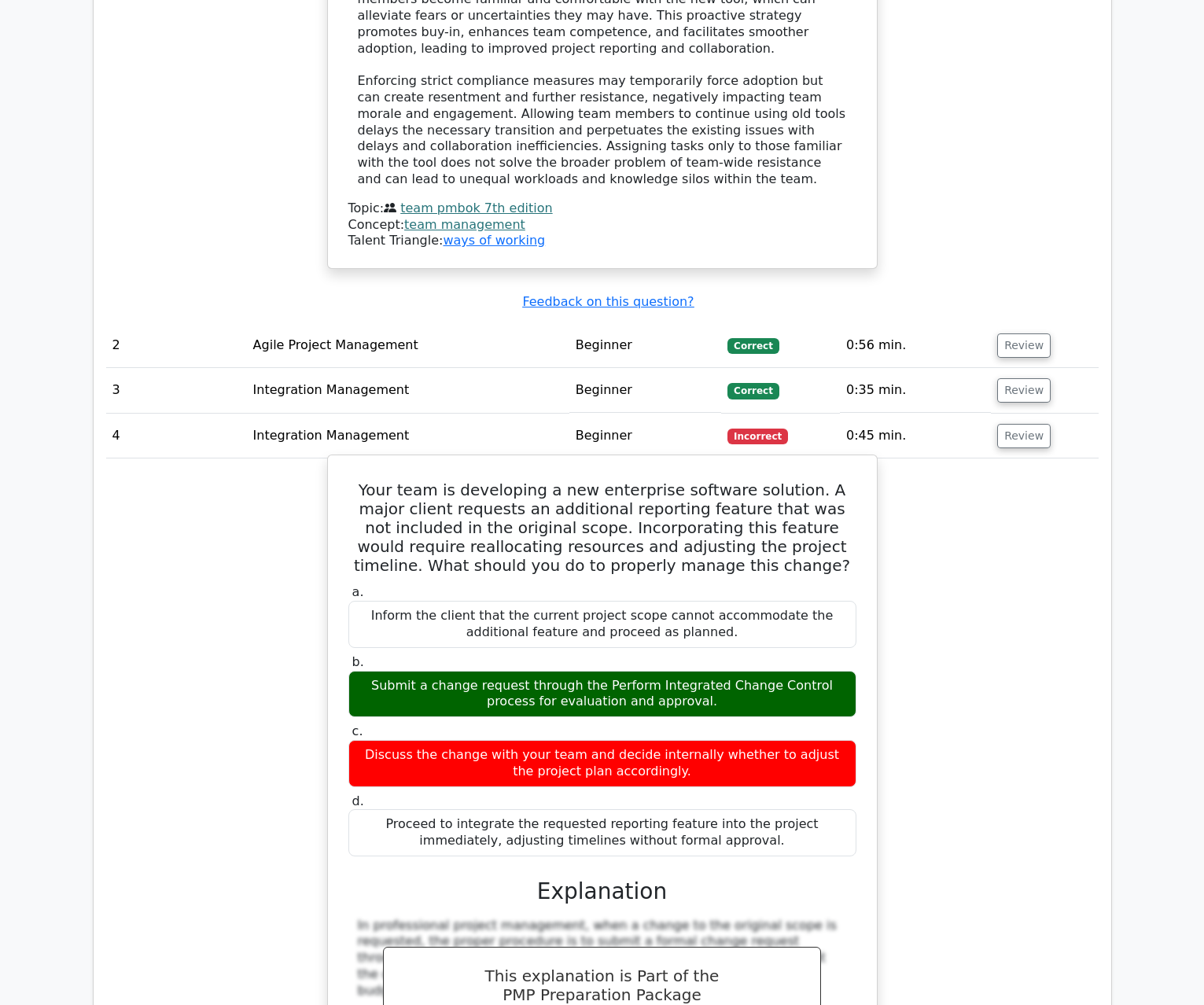
scroll to position [1967, 0]
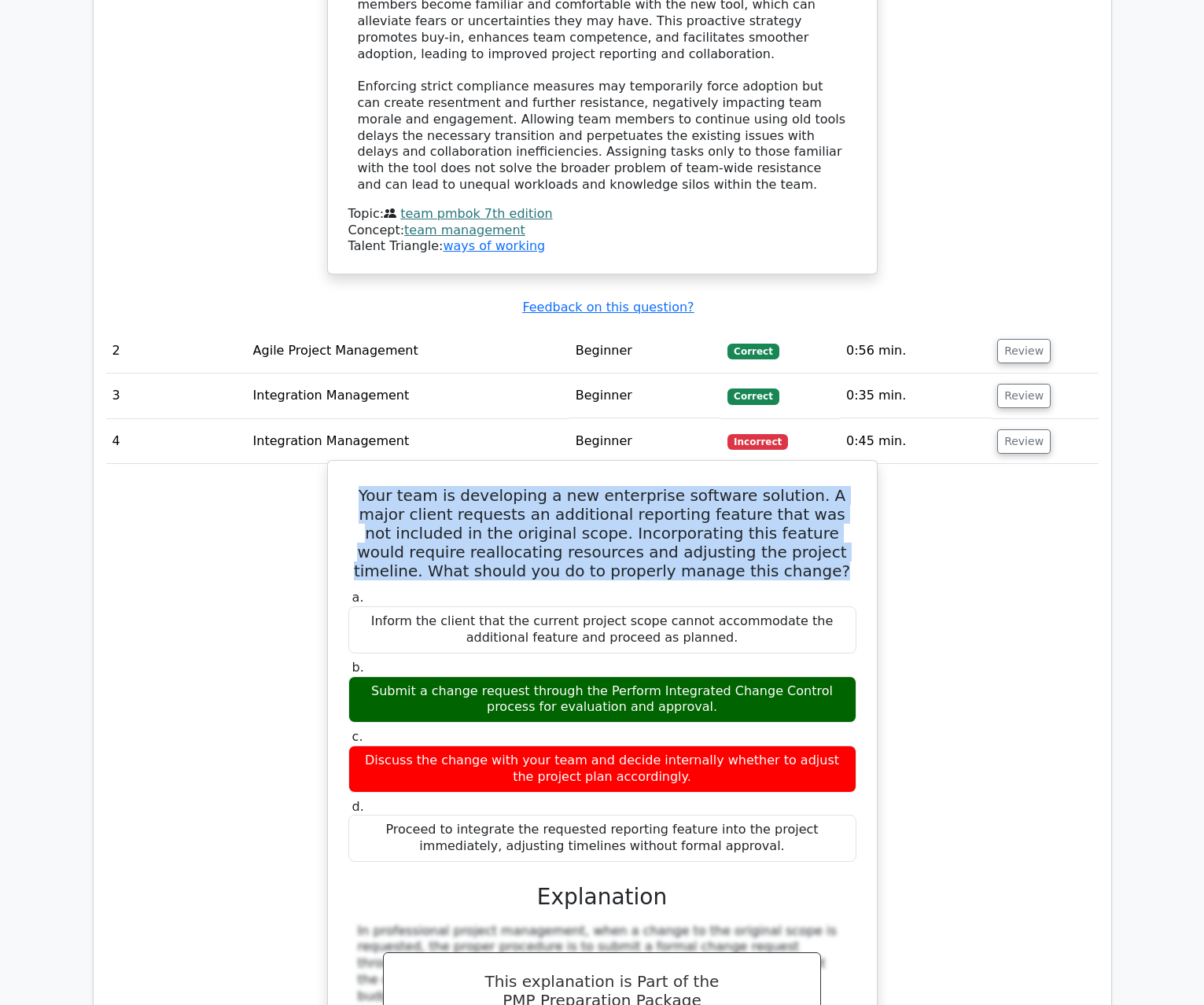
drag, startPoint x: 360, startPoint y: 405, endPoint x: 724, endPoint y: 480, distance: 371.6
click at [724, 486] on h5 "Your team is developing a new enterprise software solution. A major client requ…" at bounding box center [602, 533] width 511 height 94
copy h5 "Your team is developing a new enterprise software solution. A major client requ…"
drag, startPoint x: 362, startPoint y: 600, endPoint x: 685, endPoint y: 614, distance: 323.3
click at [685, 677] on div "Submit a change request through the Perform Integrated Change Control process f…" at bounding box center [602, 700] width 508 height 47
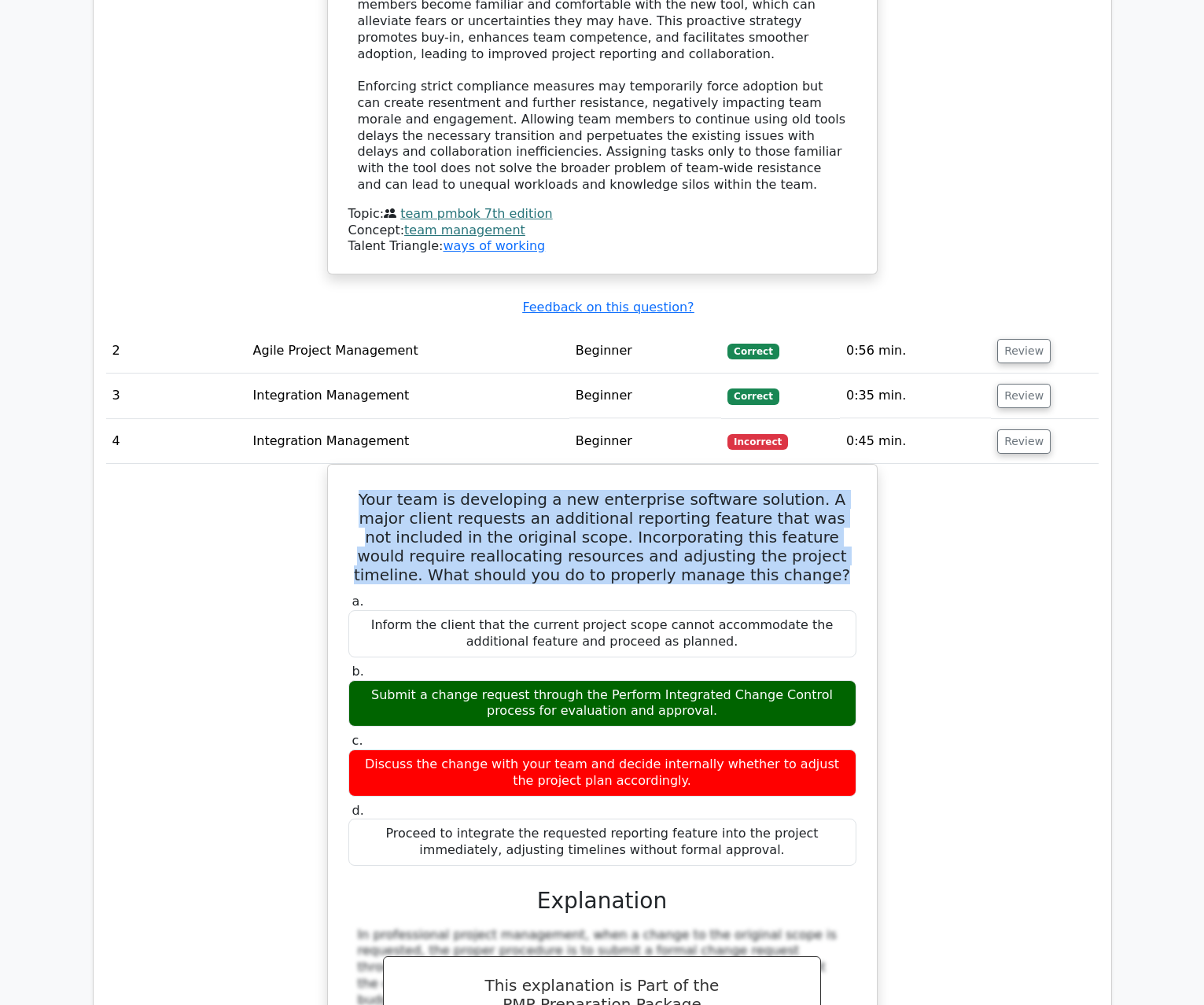
copy div "Submit a change request through the Perform Integrated Change Control process f…"
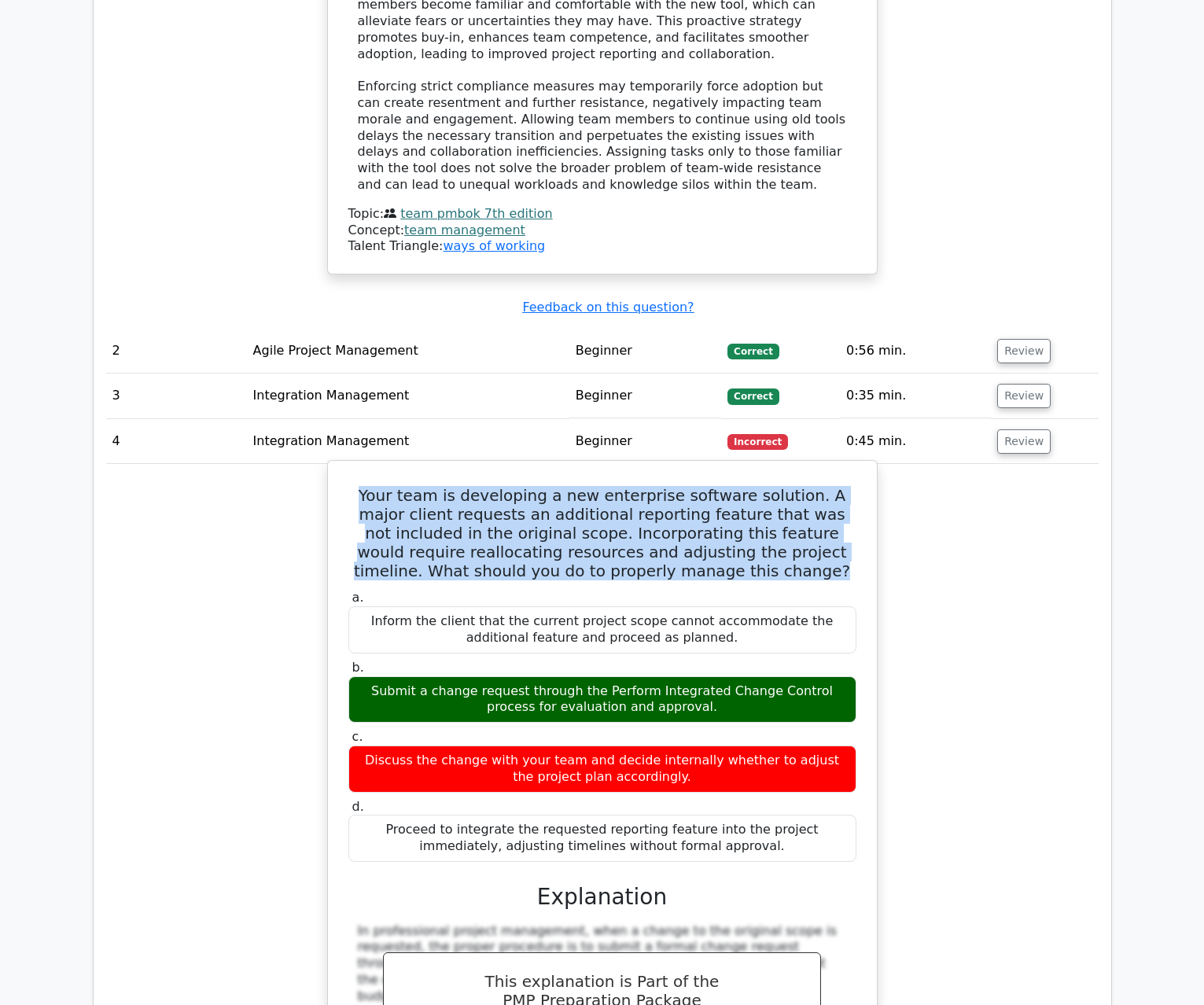
drag, startPoint x: 359, startPoint y: 668, endPoint x: 675, endPoint y: 686, distance: 316.5
click at [675, 746] on div "Discuss the change with your team and decide internally whether to adjust the p…" at bounding box center [602, 769] width 508 height 47
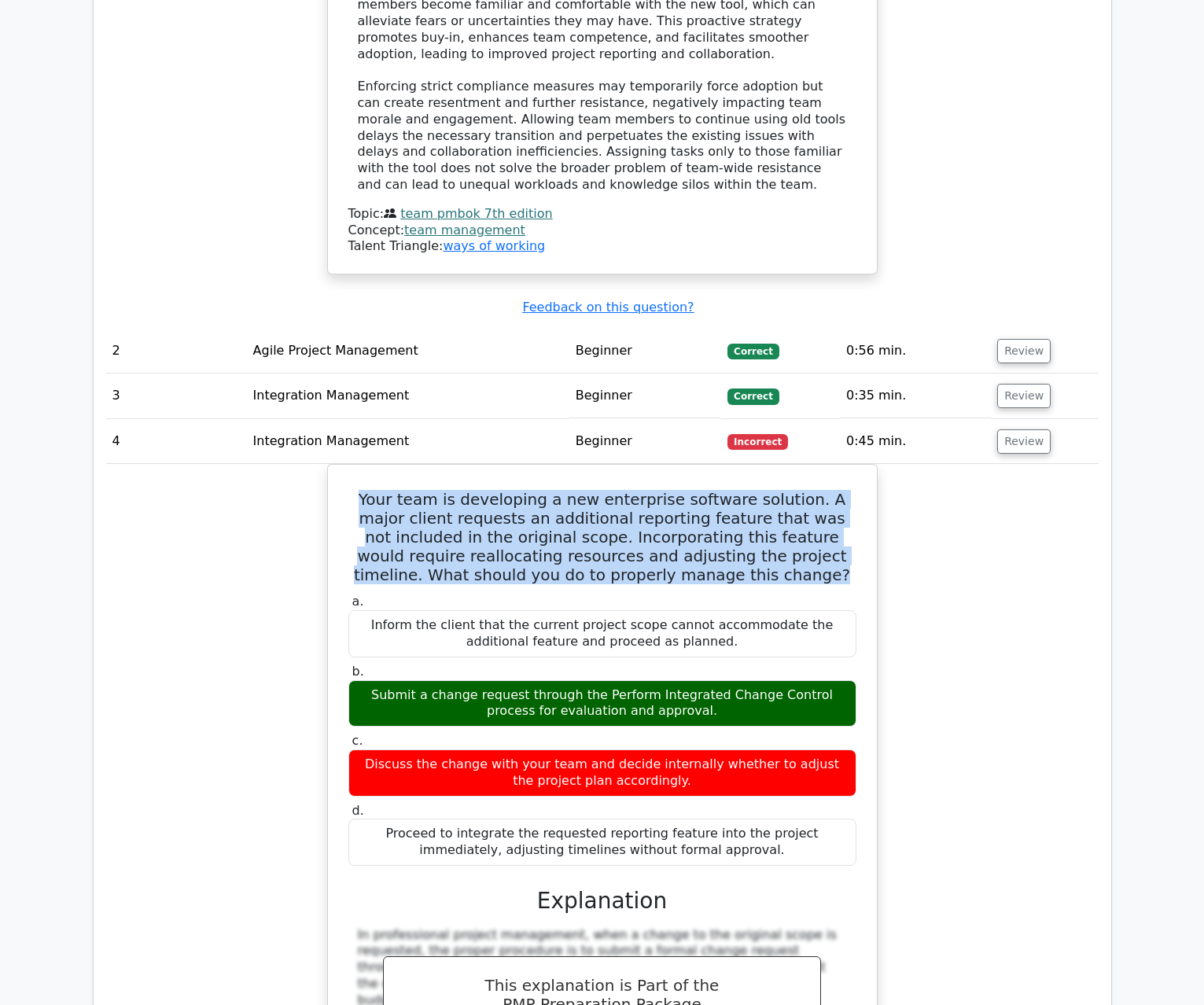
copy div "Discuss the change with your team and decide internally whether to adjust the p…"
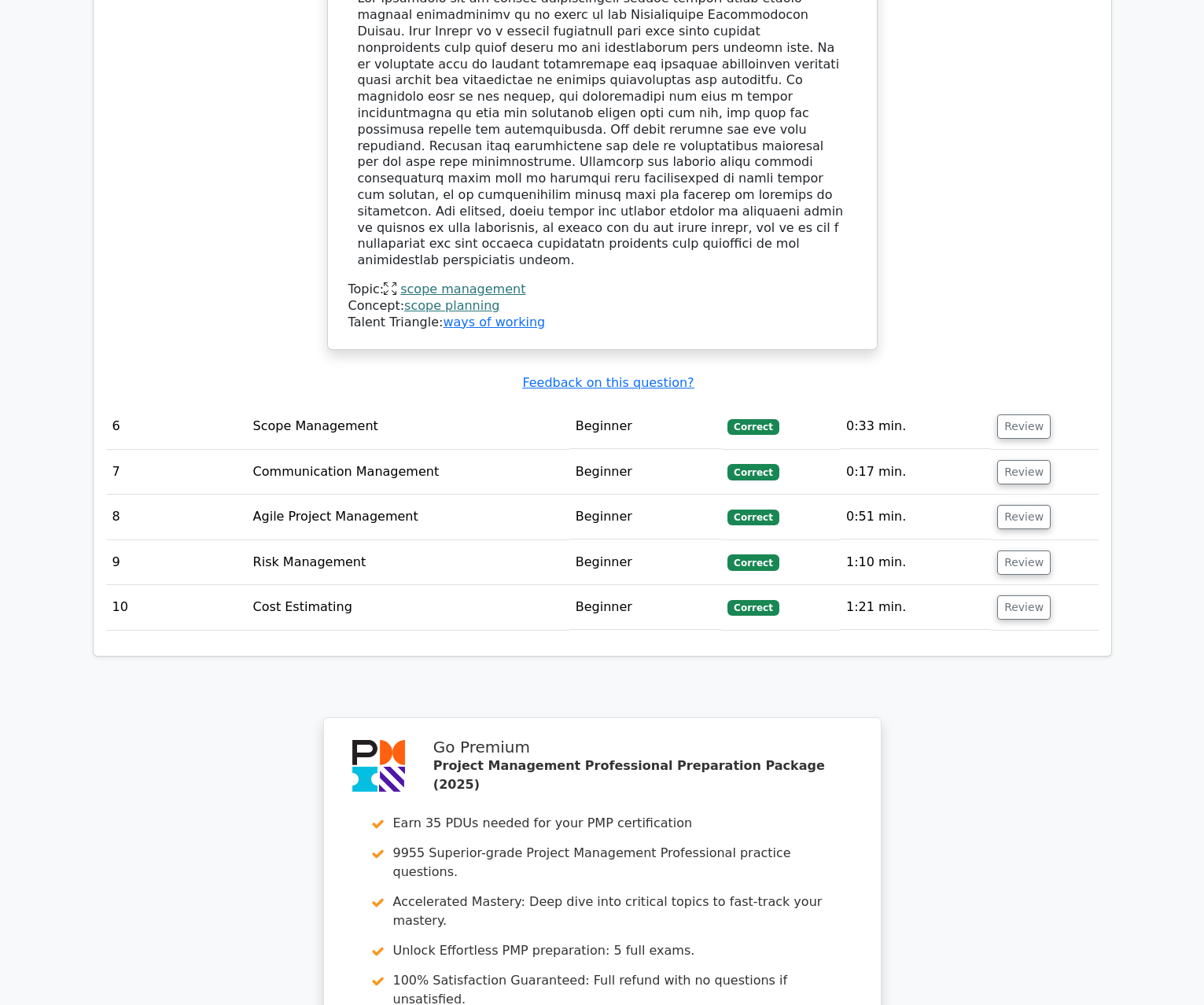
scroll to position [4083, 0]
